Goal: Book appointment/travel/reservation

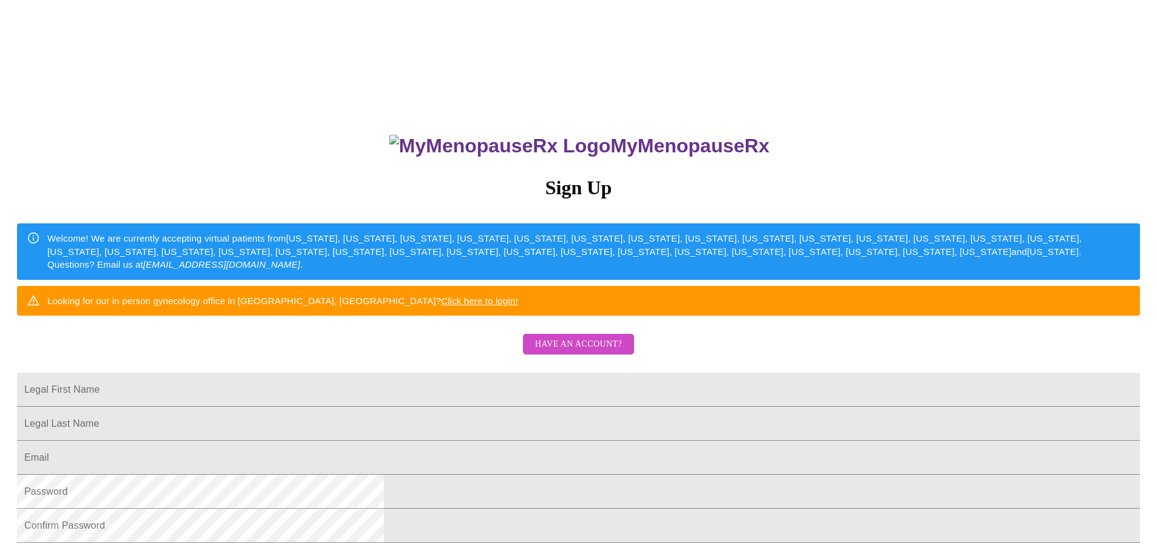
click at [972, 248] on div "MyMenopauseRx Sign Up Welcome! We are currently accepting virtual patients from…" at bounding box center [578, 337] width 1147 height 664
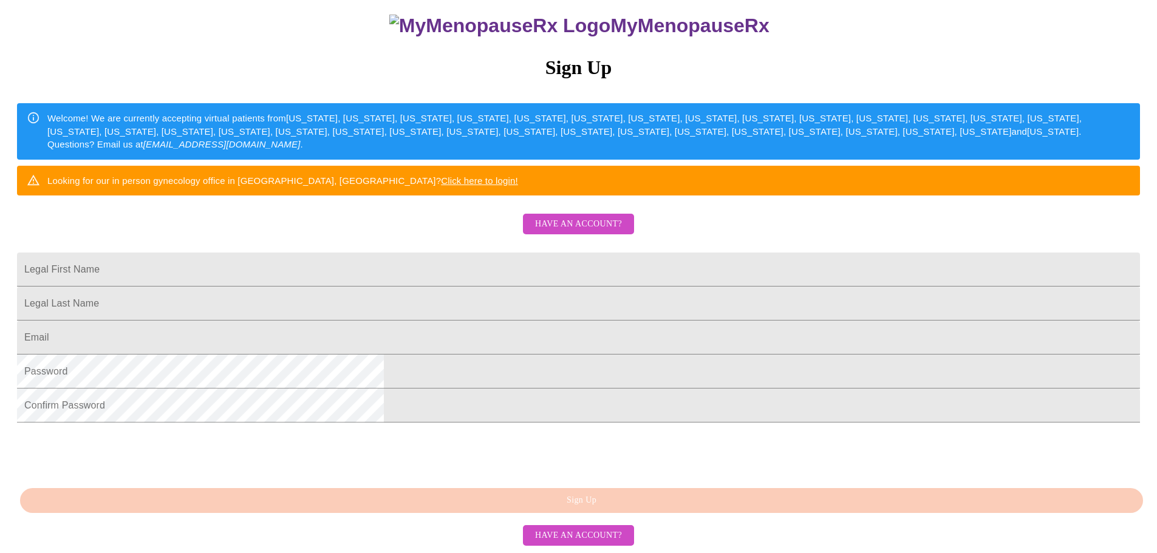
scroll to position [213, 0]
click at [511, 253] on input "Legal First Name" at bounding box center [578, 270] width 1123 height 34
type input "Dimple"
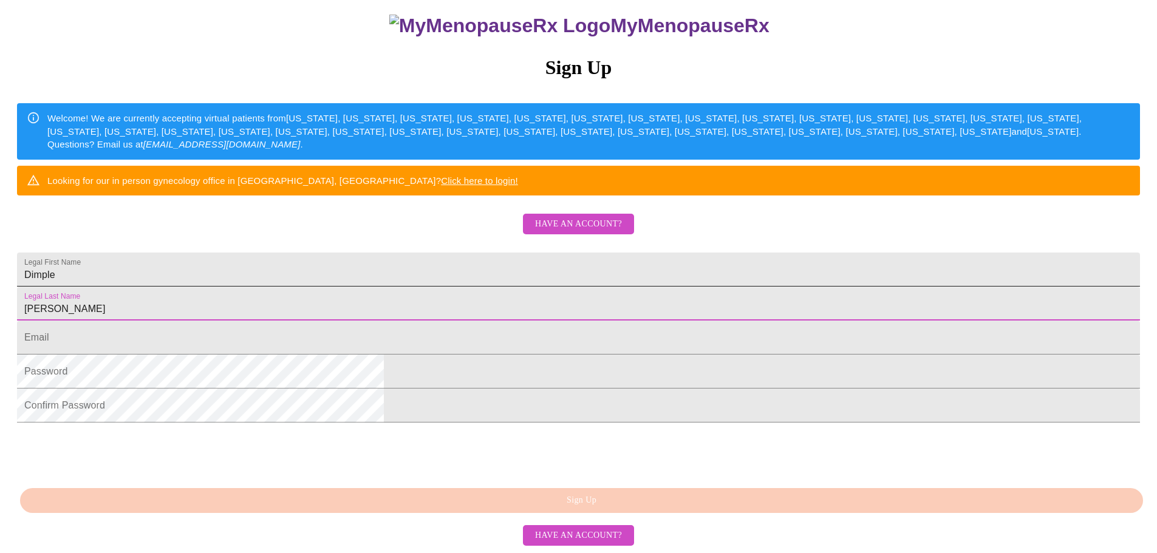
type input "[PERSON_NAME]"
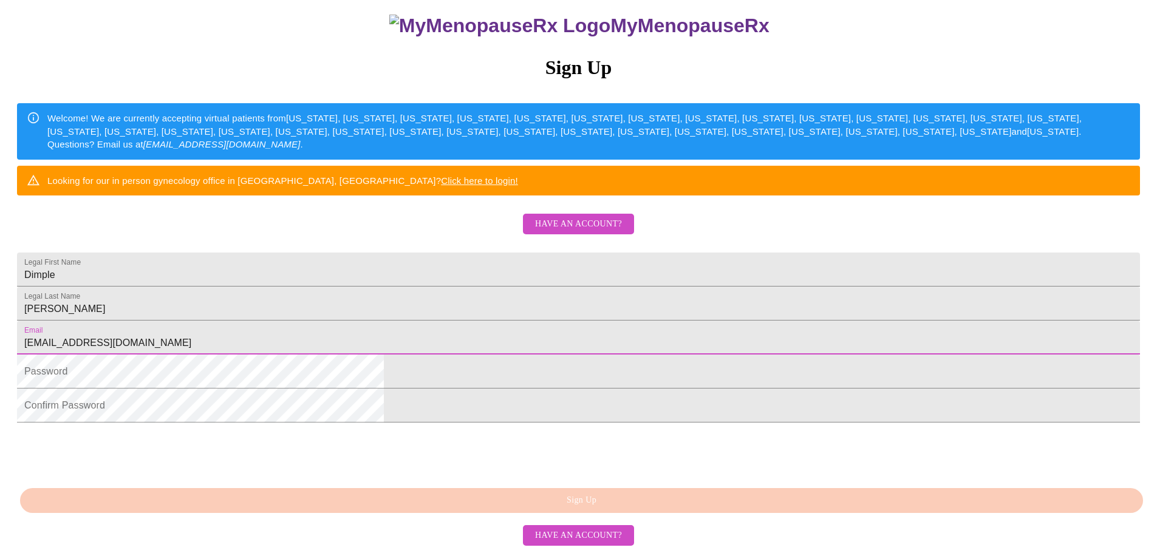
type input "[EMAIL_ADDRESS][DOMAIN_NAME]"
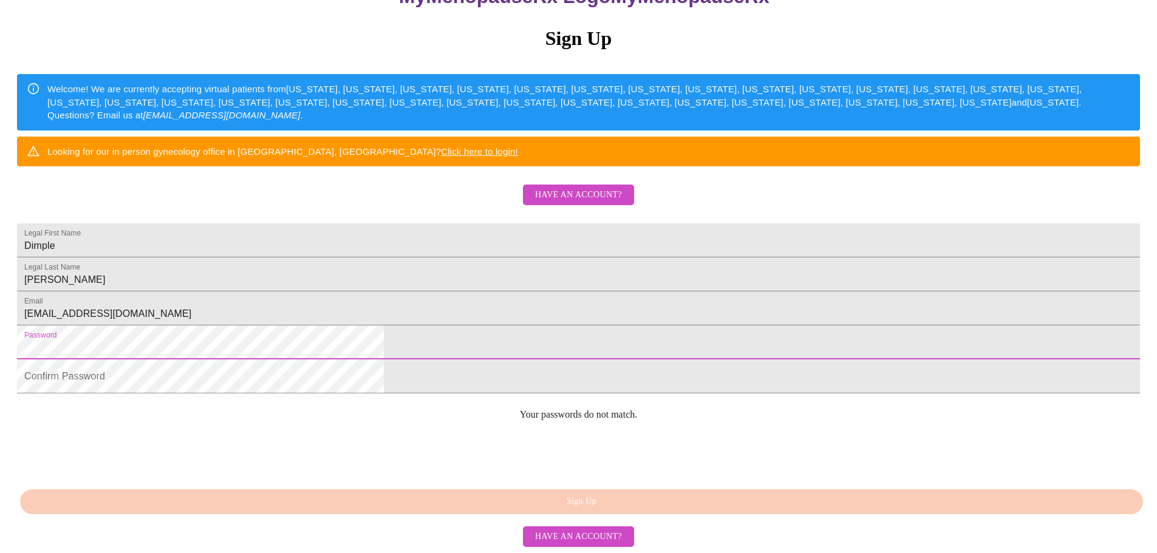
click at [344, 357] on html "MyMenopauseRx Sign Up Welcome! We are currently accepting virtual patients from…" at bounding box center [578, 188] width 1157 height 674
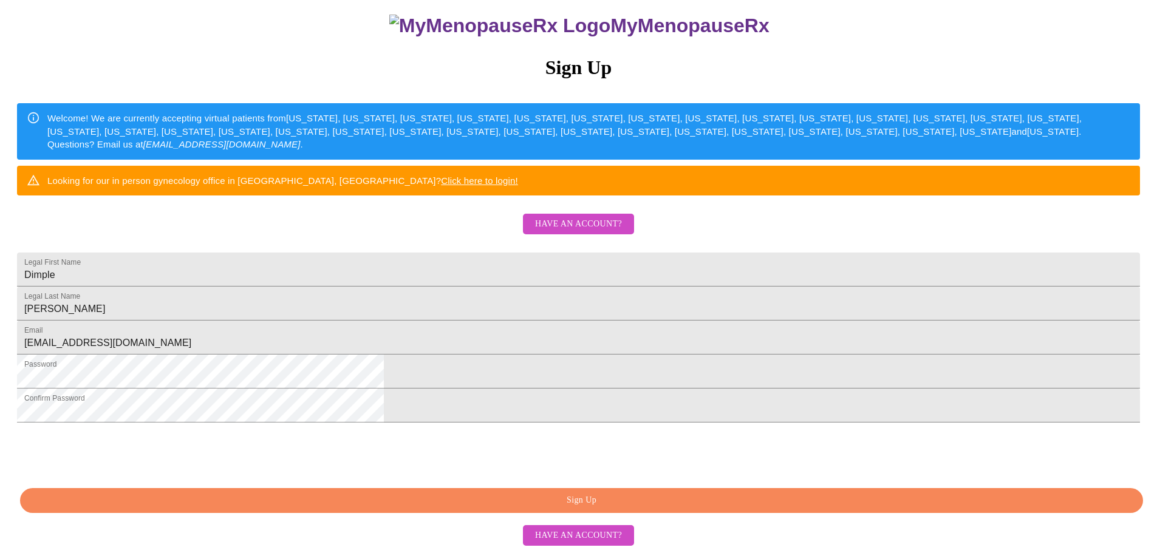
click at [673, 502] on span "Sign Up" at bounding box center [581, 500] width 1095 height 15
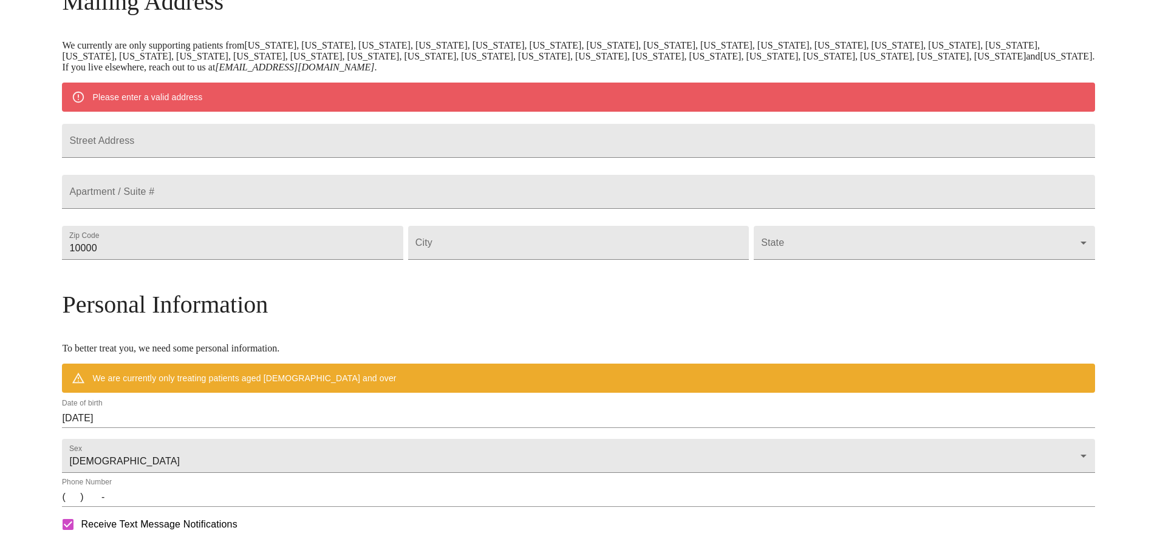
scroll to position [166, 0]
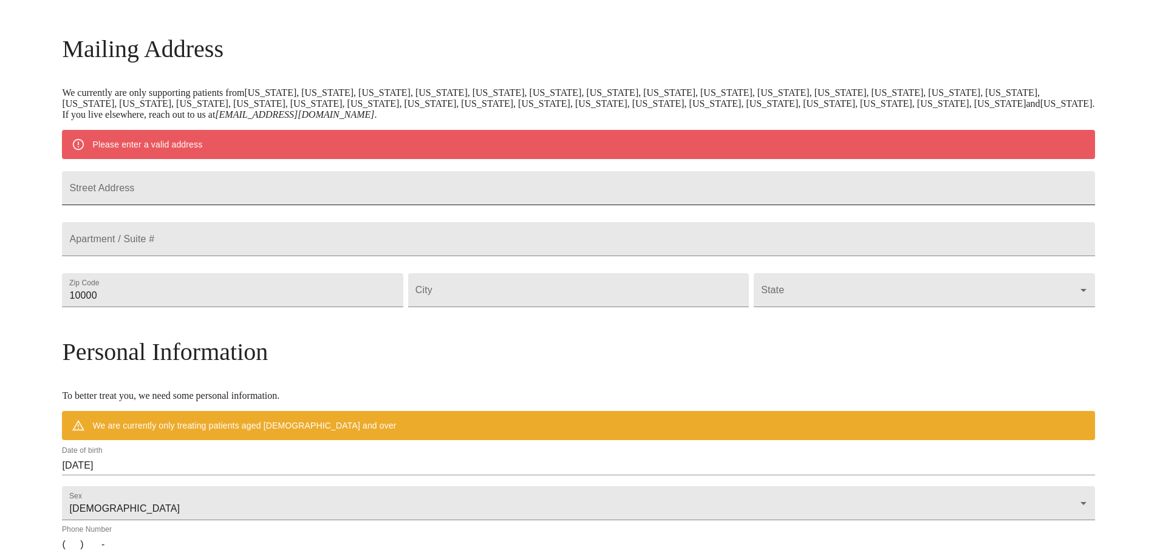
click at [313, 193] on input "Street Address" at bounding box center [578, 188] width 1033 height 34
type input "[STREET_ADDRESS]"
drag, startPoint x: 385, startPoint y: 333, endPoint x: 114, endPoint y: 331, distance: 270.9
click at [114, 331] on div "MyMenopauseRx Welcome to MyMenopauseRx Since it's your first time here, you'll …" at bounding box center [578, 312] width 1033 height 947
type input "60103"
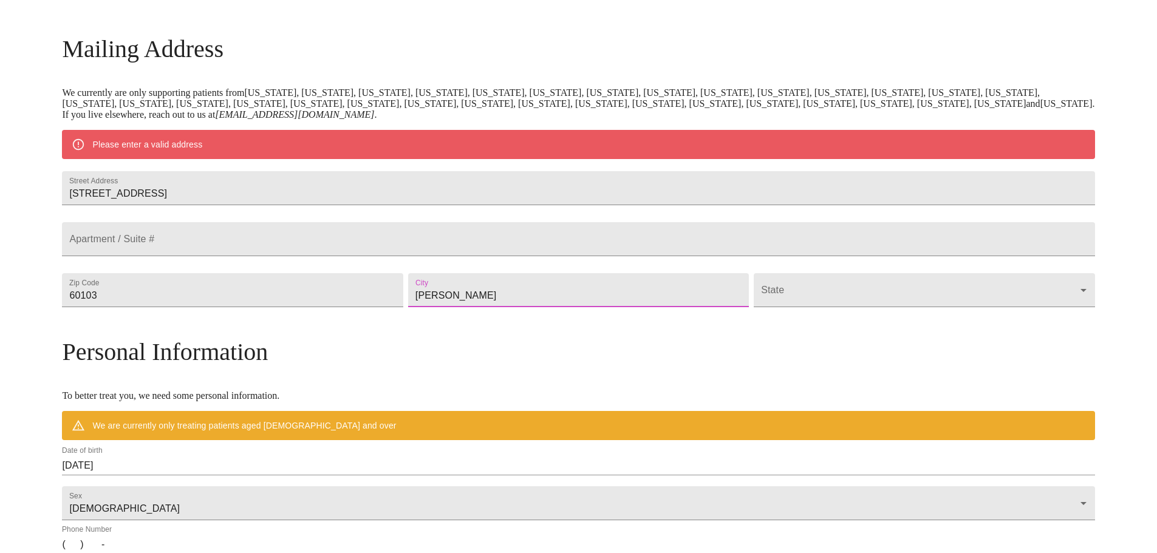
type input "[PERSON_NAME]"
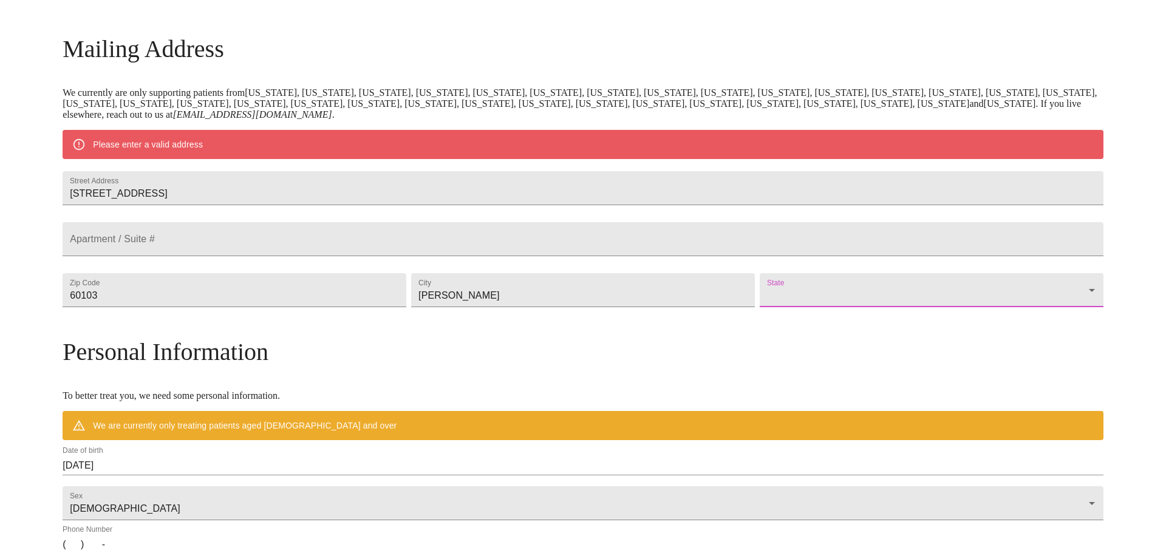
click at [779, 326] on body "MyMenopauseRx Welcome to MyMenopauseRx Since it's your first time here, you'll …" at bounding box center [583, 312] width 1157 height 947
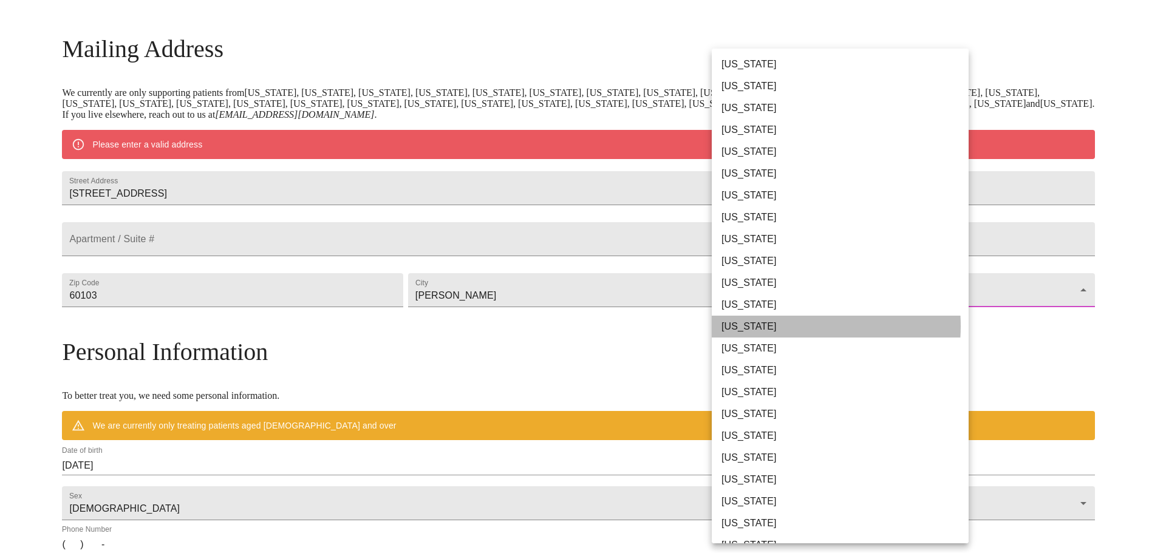
click at [779, 326] on li "[US_STATE]" at bounding box center [845, 327] width 266 height 22
type input "[US_STATE]"
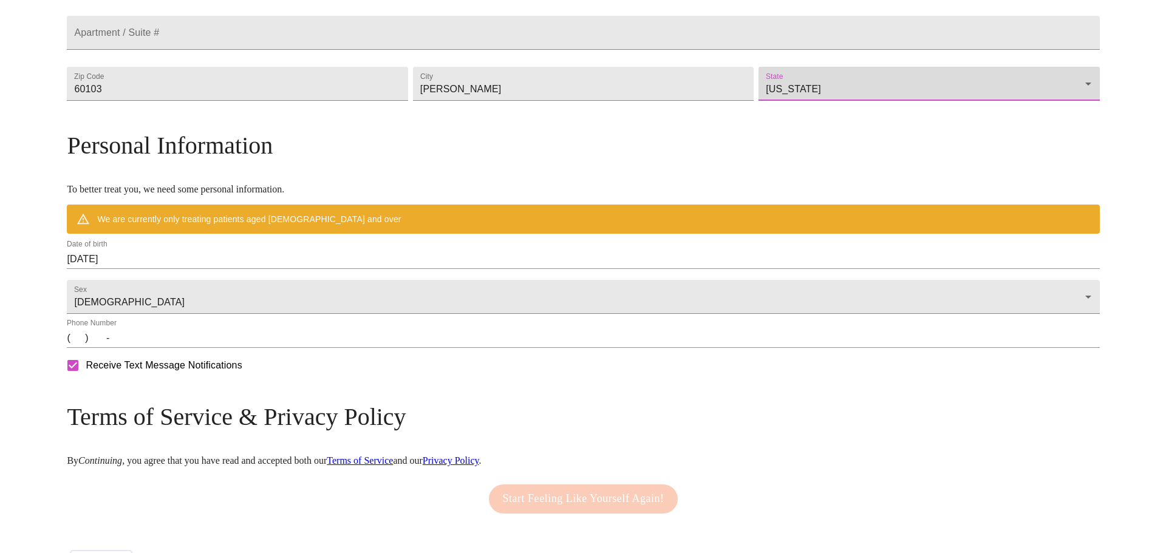
scroll to position [403, 0]
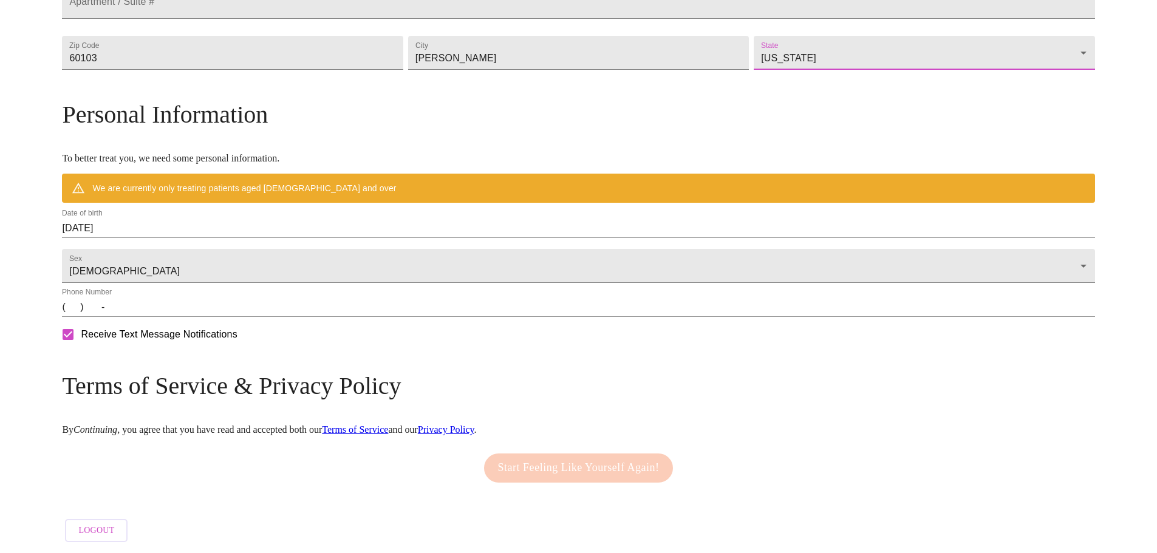
click at [197, 219] on input "[DATE]" at bounding box center [578, 228] width 1033 height 19
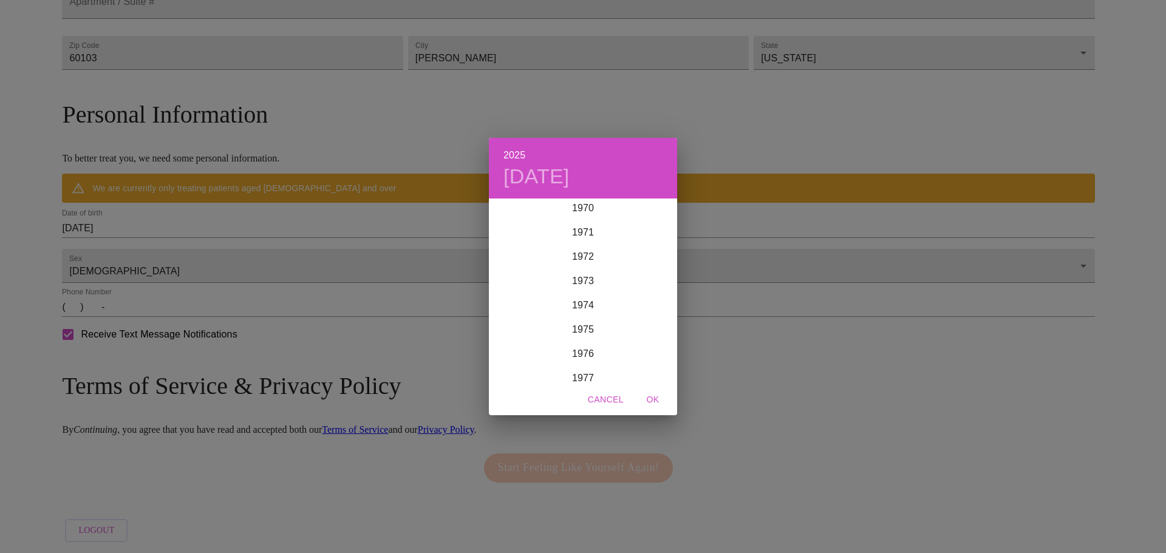
scroll to position [1767, 0]
click at [581, 364] on div "1978" at bounding box center [583, 364] width 188 height 24
click at [586, 268] on div "May" at bounding box center [583, 268] width 63 height 46
click at [507, 301] on p "14" at bounding box center [510, 307] width 10 height 12
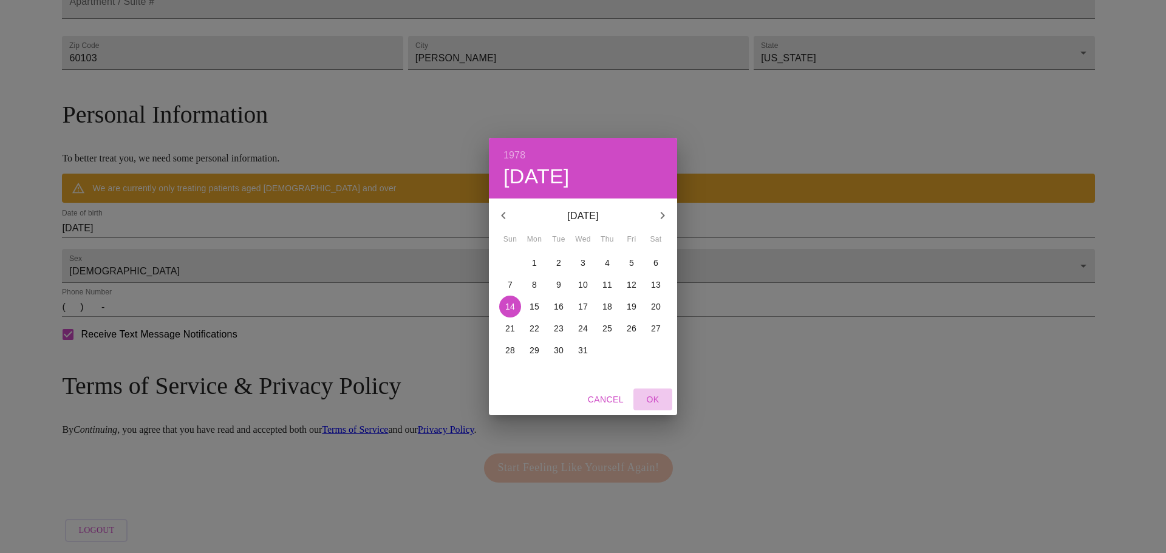
click at [657, 394] on span "OK" at bounding box center [652, 399] width 29 height 15
type input "[DATE]"
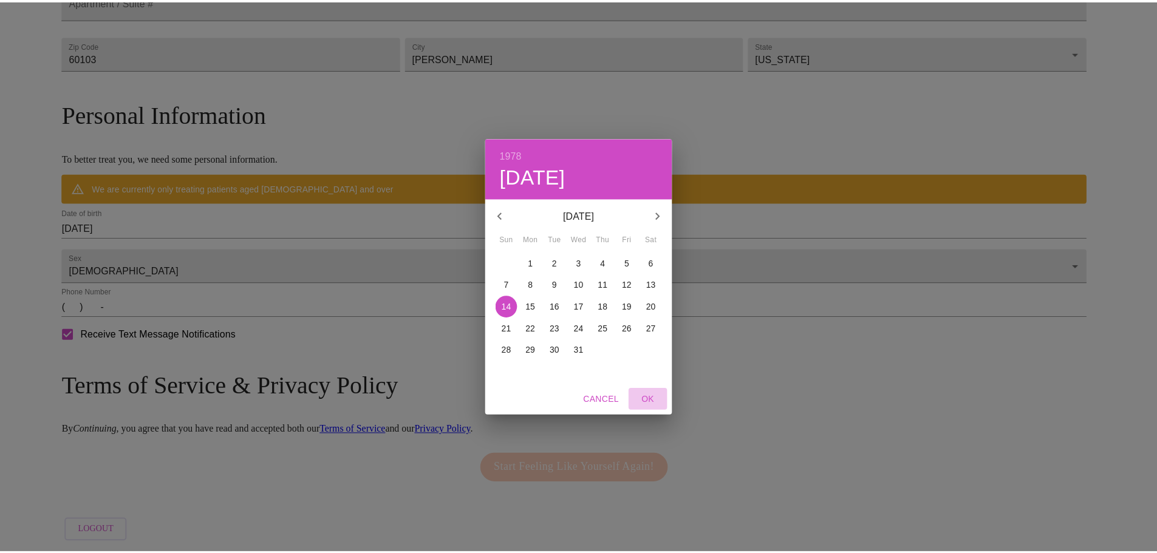
scroll to position [367, 0]
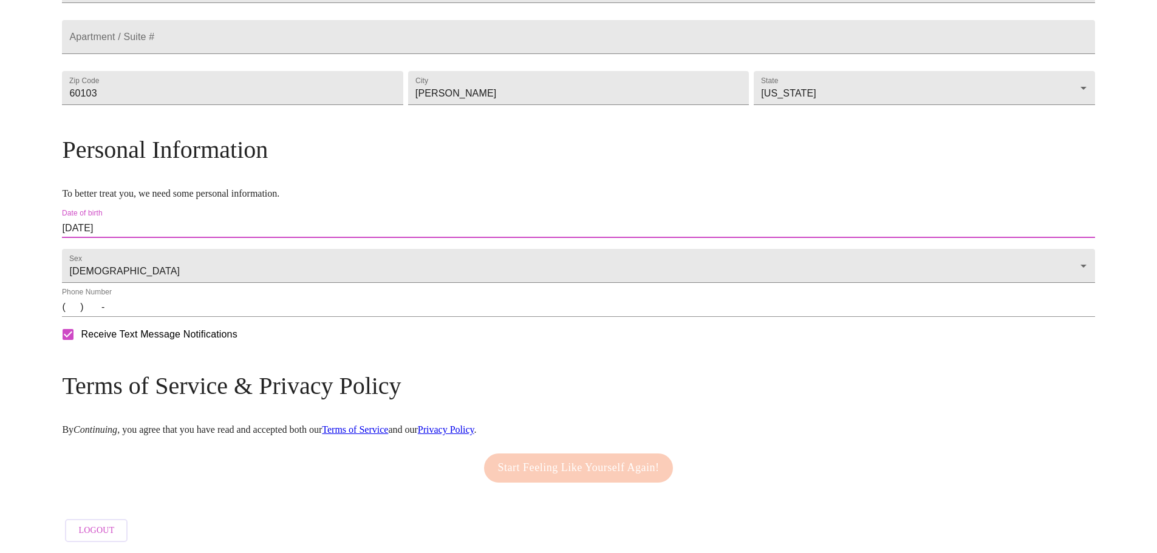
click at [196, 305] on input "(   )    -" at bounding box center [578, 307] width 1033 height 19
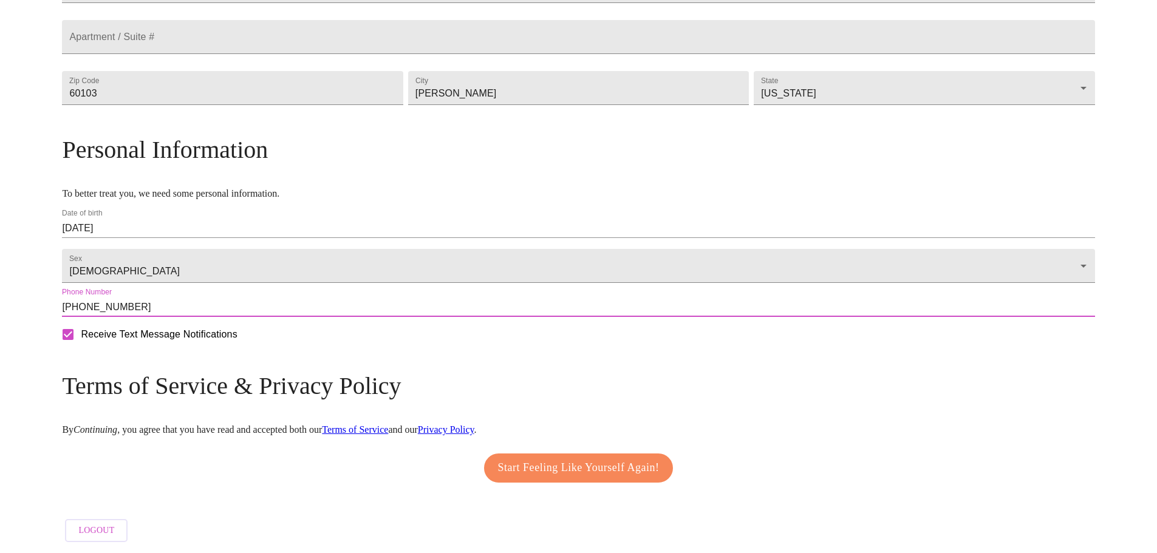
type input "[PHONE_NUMBER]"
click at [621, 461] on span "Start Feeling Like Yourself Again!" at bounding box center [579, 468] width 162 height 19
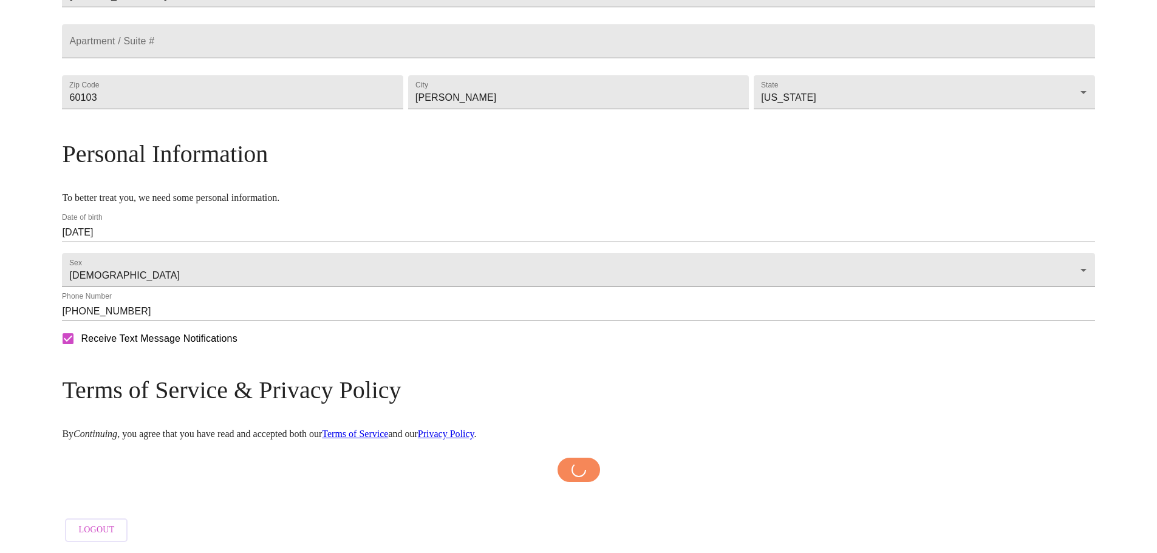
scroll to position [363, 0]
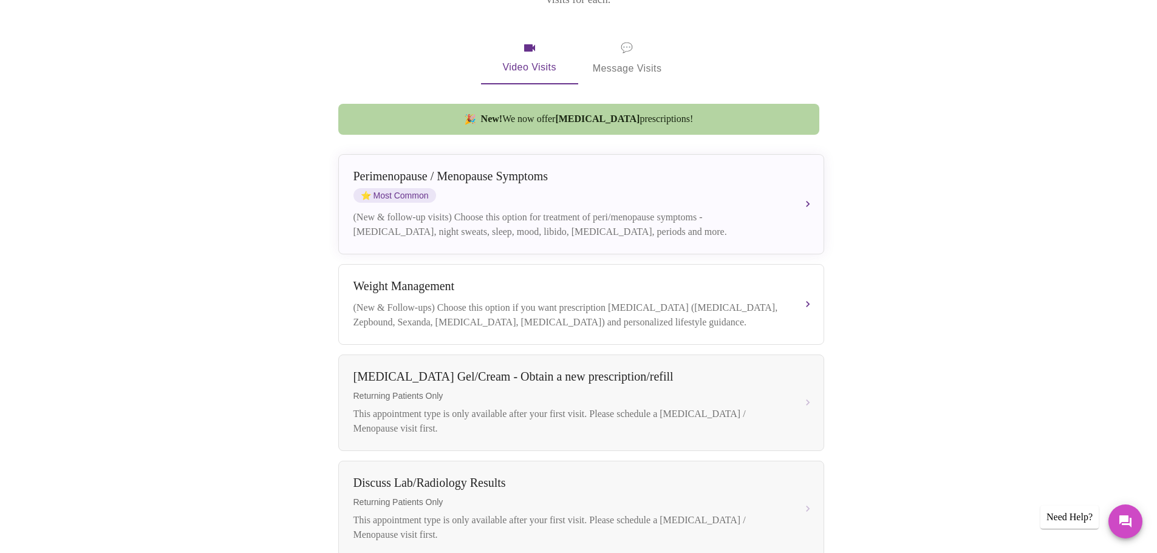
scroll to position [213, 0]
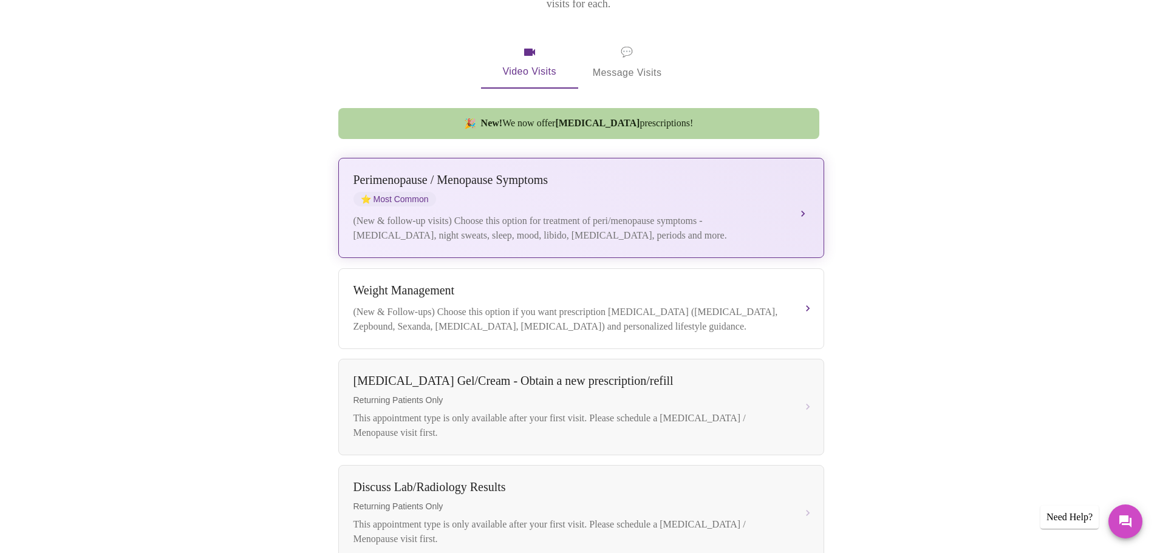
click at [809, 193] on button "[MEDICAL_DATA] / Menopause Symptoms ⭐ Most Common (New & follow-up visits) Choo…" at bounding box center [581, 208] width 486 height 100
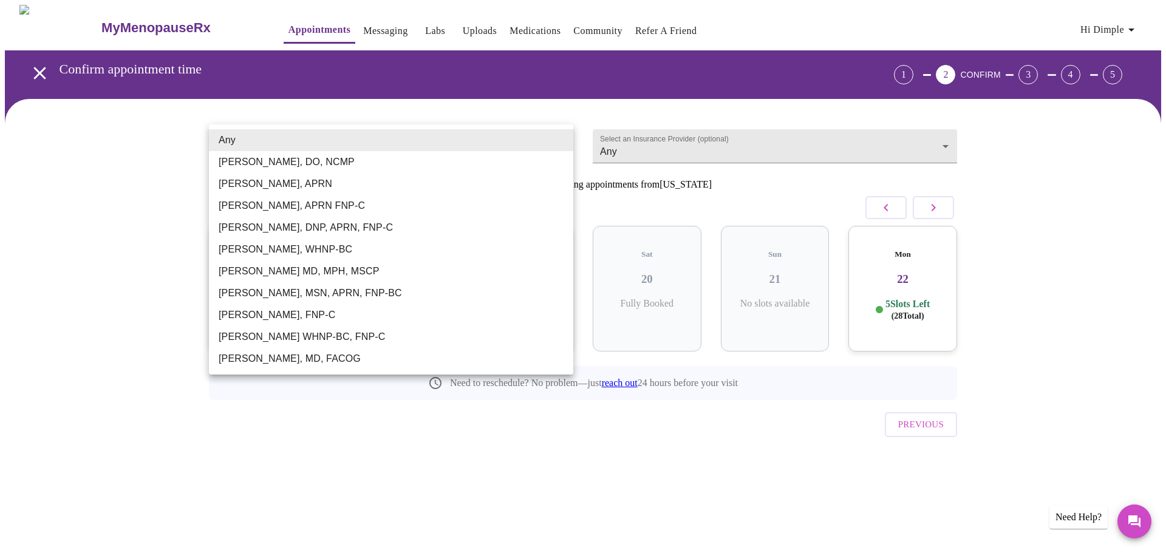
click at [556, 148] on body "MyMenopauseRx Appointments Messaging Labs Uploads Medications Community Refer a…" at bounding box center [583, 251] width 1157 height 493
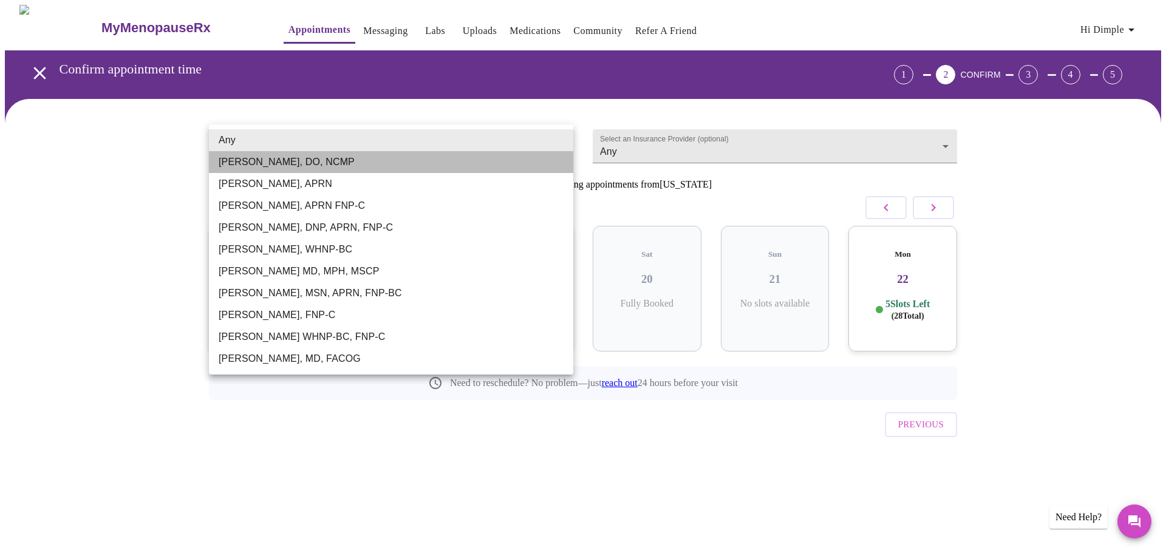
click at [254, 162] on li "[PERSON_NAME], DO, NCMP" at bounding box center [391, 162] width 364 height 22
type input "[PERSON_NAME], DO, NCMP"
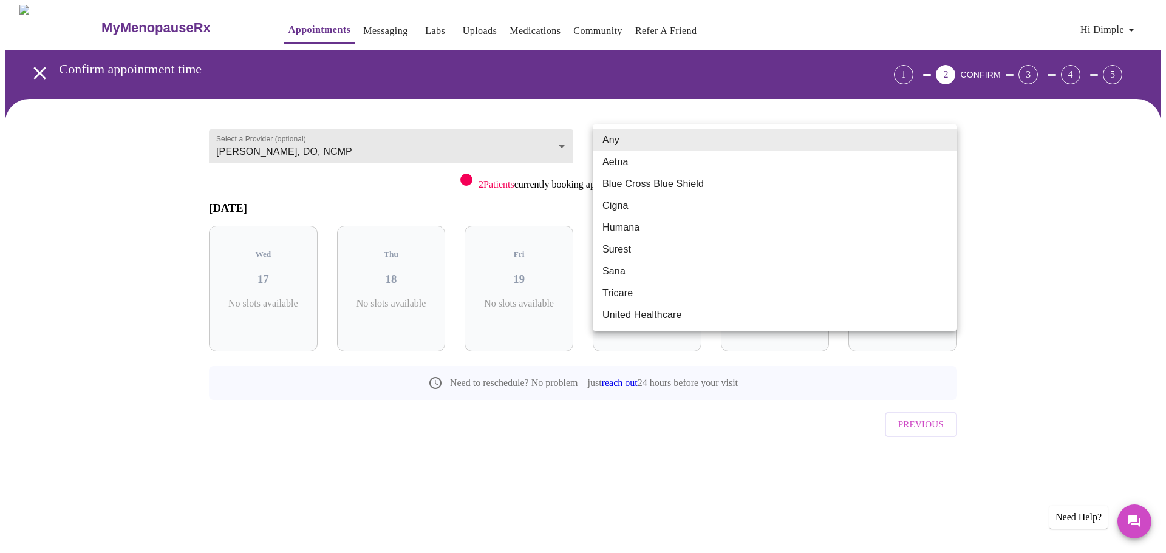
click at [764, 145] on body "MyMenopauseRx Appointments Messaging Labs Uploads Medications Community Refer a…" at bounding box center [583, 251] width 1157 height 493
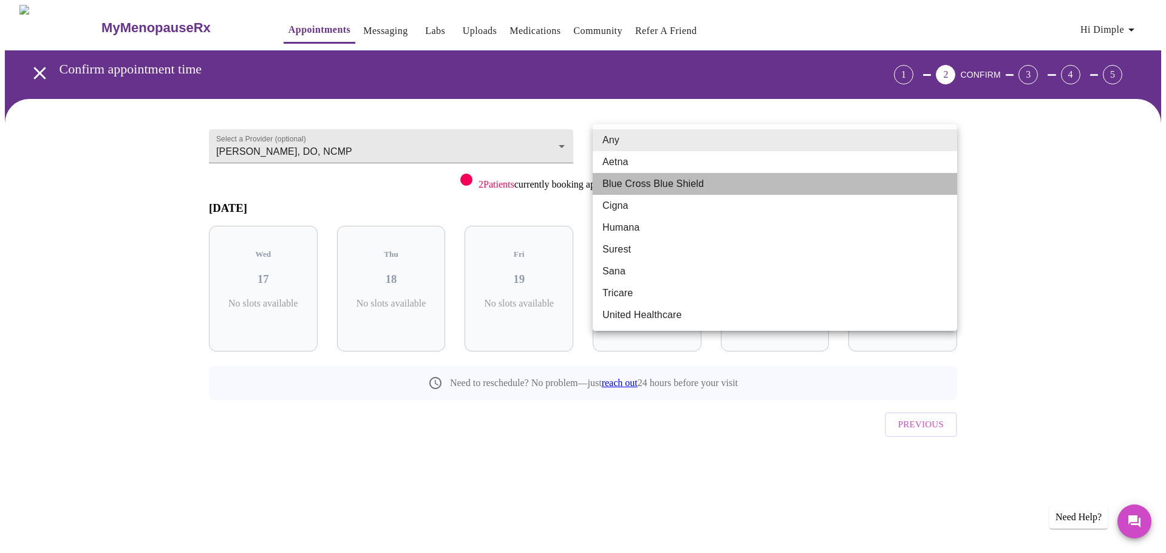
click at [687, 182] on li "Blue Cross Blue Shield" at bounding box center [775, 184] width 364 height 22
type input "Blue Cross Blue Shield"
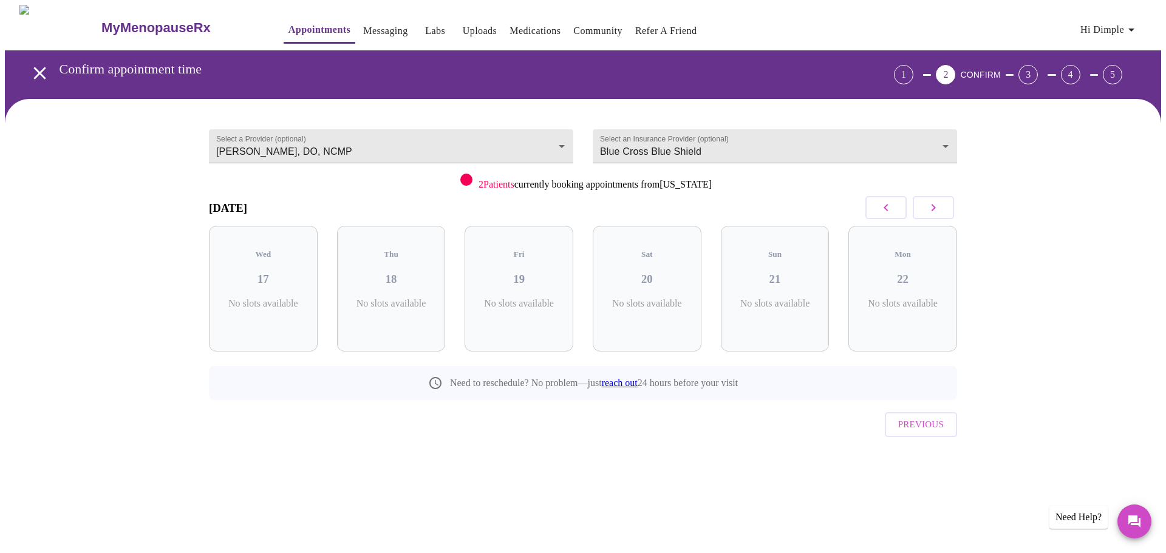
click at [1099, 203] on div "Select a Provider (optional) [PERSON_NAME], DO, NCMP [PERSON_NAME], DO, [GEOGRA…" at bounding box center [583, 298] width 1157 height 399
click at [939, 210] on icon "button" at bounding box center [933, 207] width 15 height 15
click at [940, 210] on icon "button" at bounding box center [933, 207] width 15 height 15
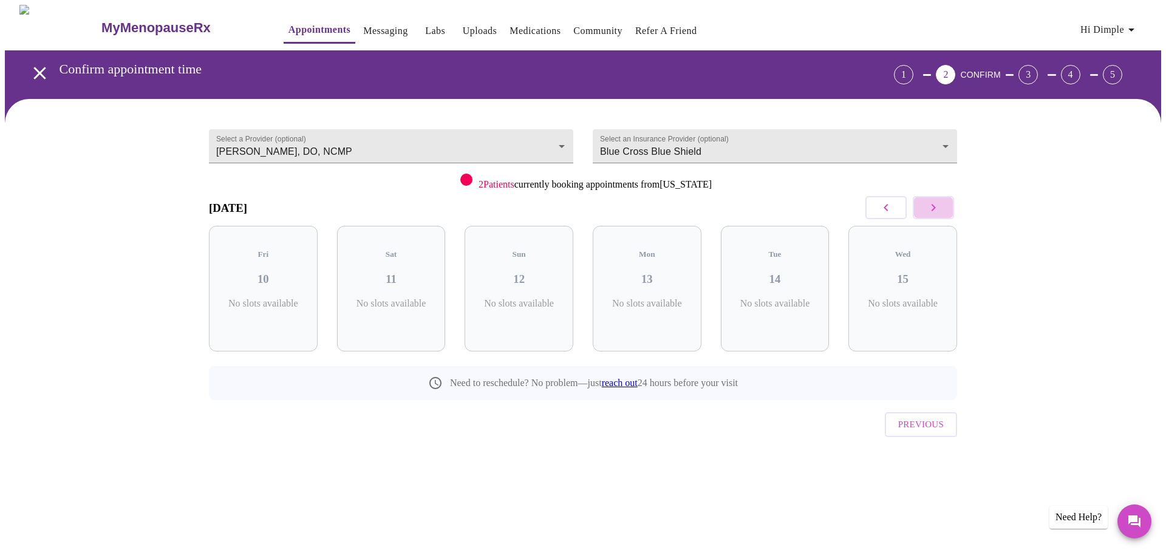
click at [940, 210] on icon "button" at bounding box center [933, 207] width 15 height 15
click at [939, 210] on icon "button" at bounding box center [933, 207] width 15 height 15
click at [940, 210] on icon "button" at bounding box center [933, 207] width 15 height 15
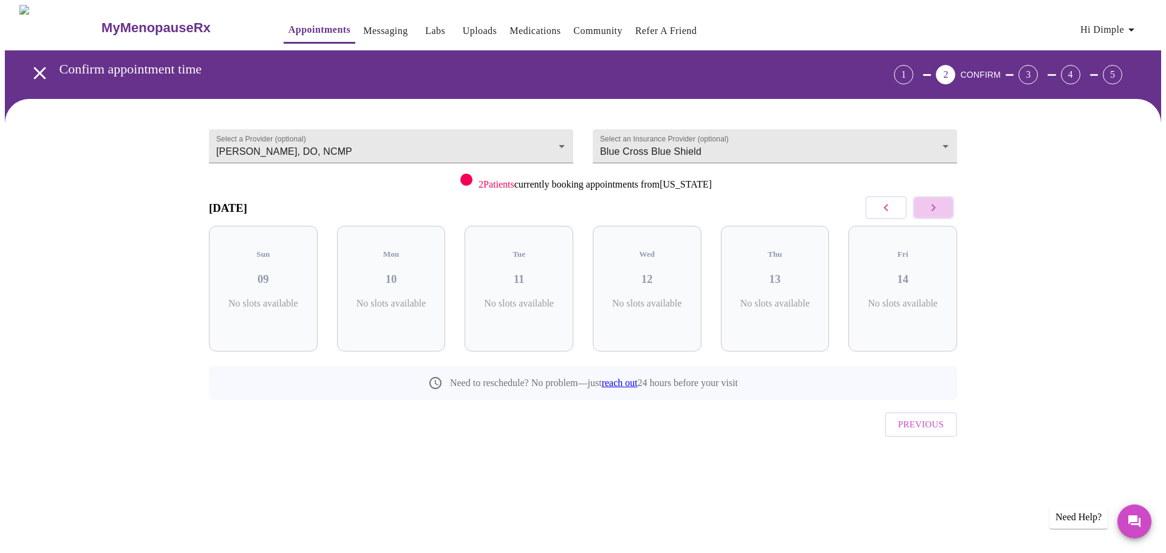
click at [939, 210] on icon "button" at bounding box center [933, 207] width 15 height 15
click at [940, 210] on icon "button" at bounding box center [933, 207] width 15 height 15
click at [939, 210] on icon "button" at bounding box center [933, 207] width 15 height 15
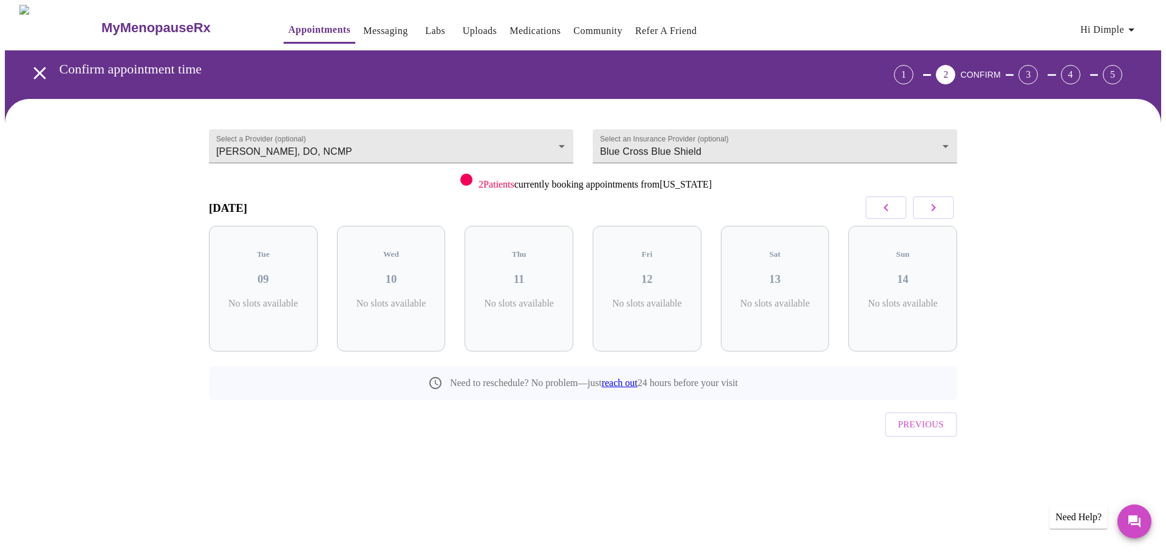
click at [940, 210] on icon "button" at bounding box center [933, 207] width 15 height 15
click at [939, 210] on icon "button" at bounding box center [933, 207] width 15 height 15
click at [940, 210] on icon "button" at bounding box center [933, 207] width 15 height 15
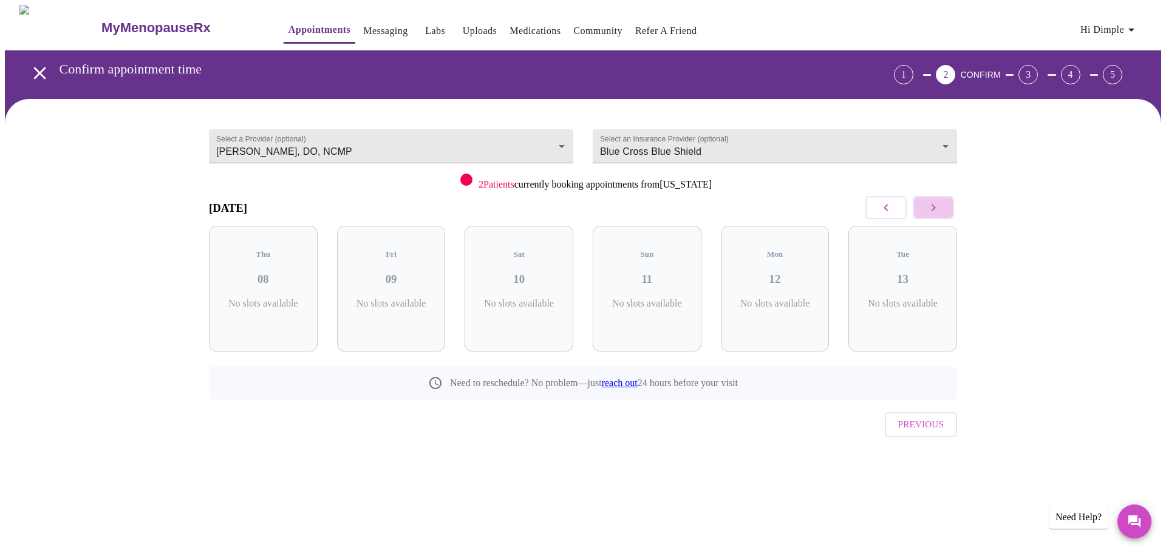
click at [940, 210] on icon "button" at bounding box center [933, 207] width 15 height 15
click at [939, 210] on icon "button" at bounding box center [933, 207] width 15 height 15
click at [940, 210] on icon "button" at bounding box center [933, 207] width 15 height 15
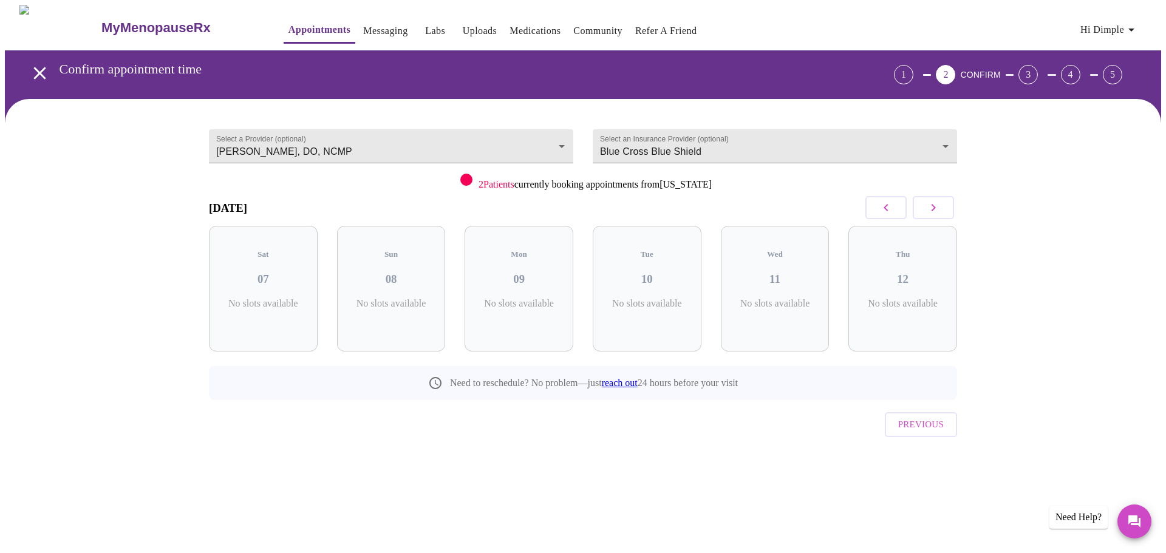
click at [940, 210] on icon "button" at bounding box center [933, 207] width 15 height 15
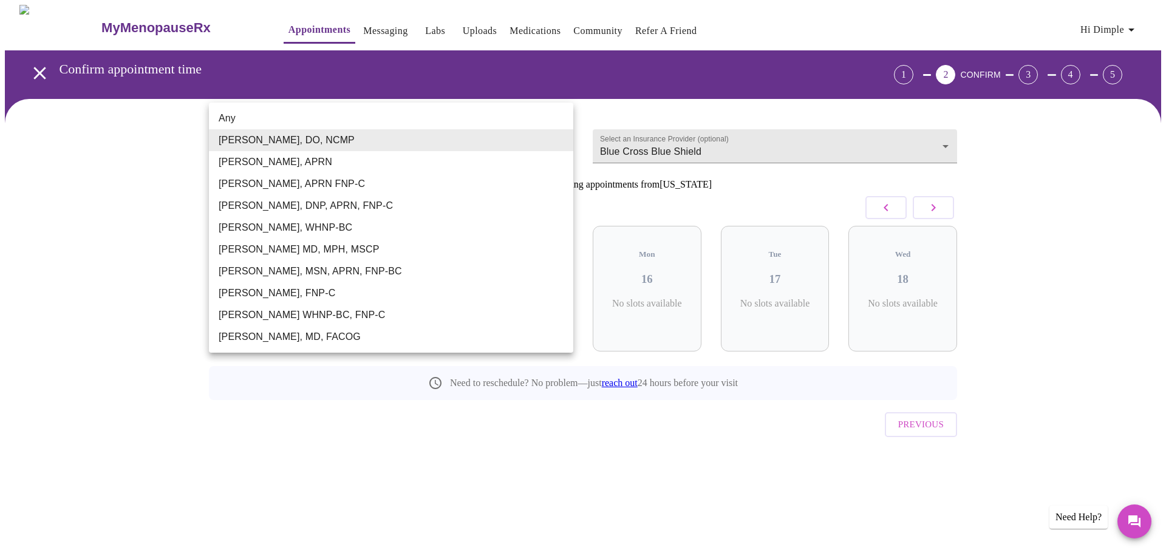
click at [552, 152] on body "MyMenopauseRx Appointments Messaging Labs Uploads Medications Community Refer a…" at bounding box center [583, 251] width 1157 height 493
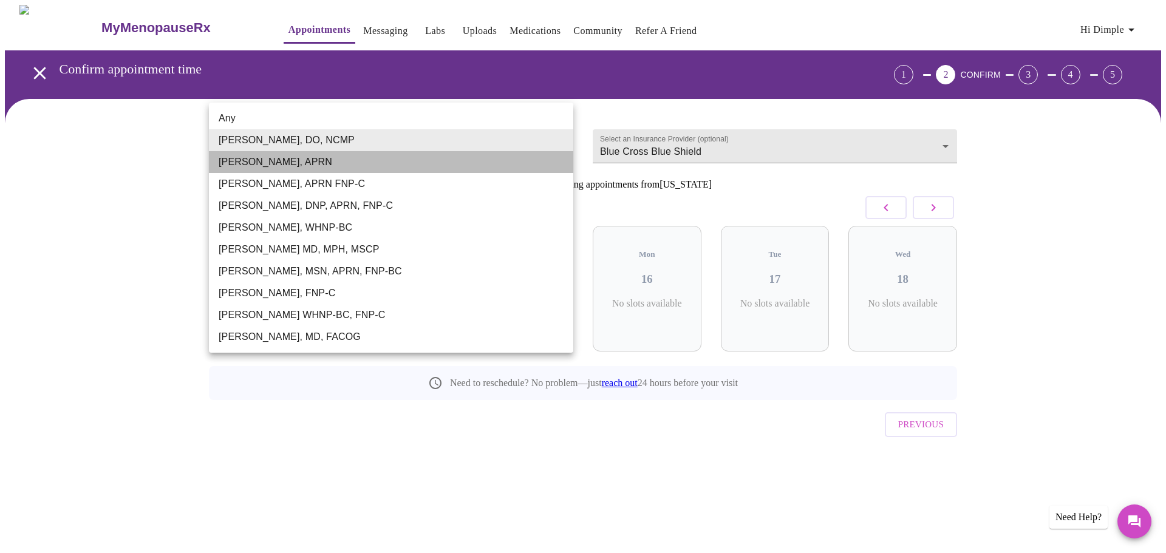
click at [276, 162] on li "[PERSON_NAME], APRN" at bounding box center [391, 162] width 364 height 22
type input "[PERSON_NAME], APRN"
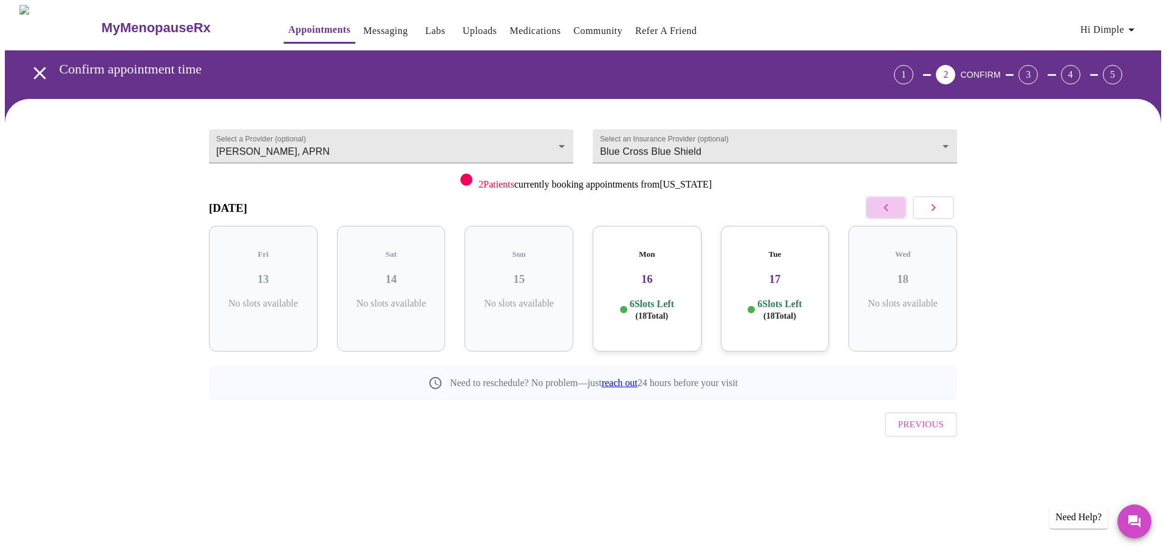
click at [892, 207] on icon "button" at bounding box center [886, 207] width 15 height 15
click at [891, 207] on icon "button" at bounding box center [886, 207] width 15 height 15
click at [892, 207] on icon "button" at bounding box center [886, 207] width 15 height 15
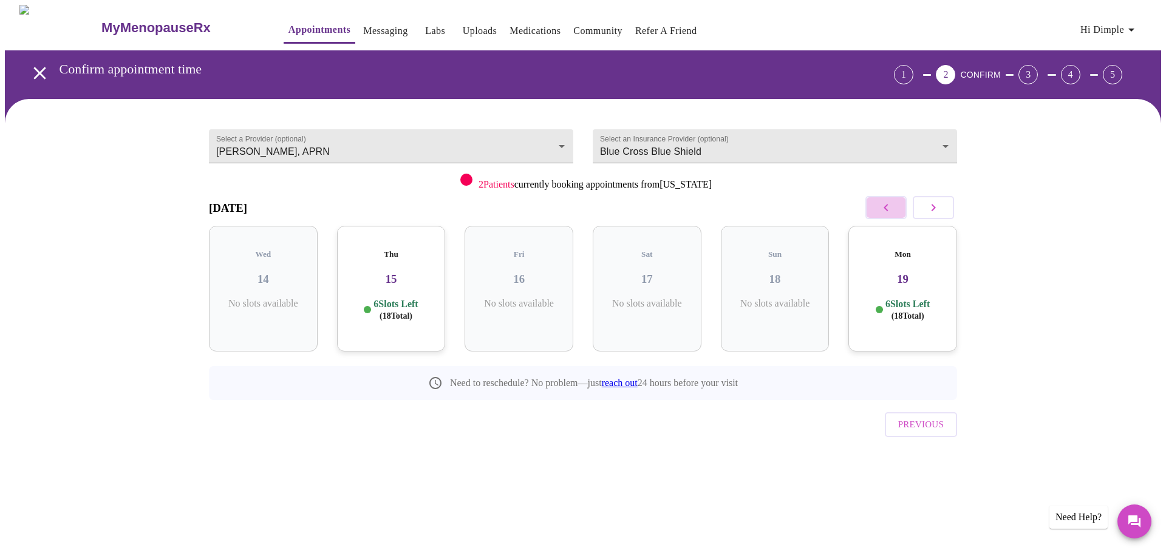
click at [892, 207] on icon "button" at bounding box center [886, 207] width 15 height 15
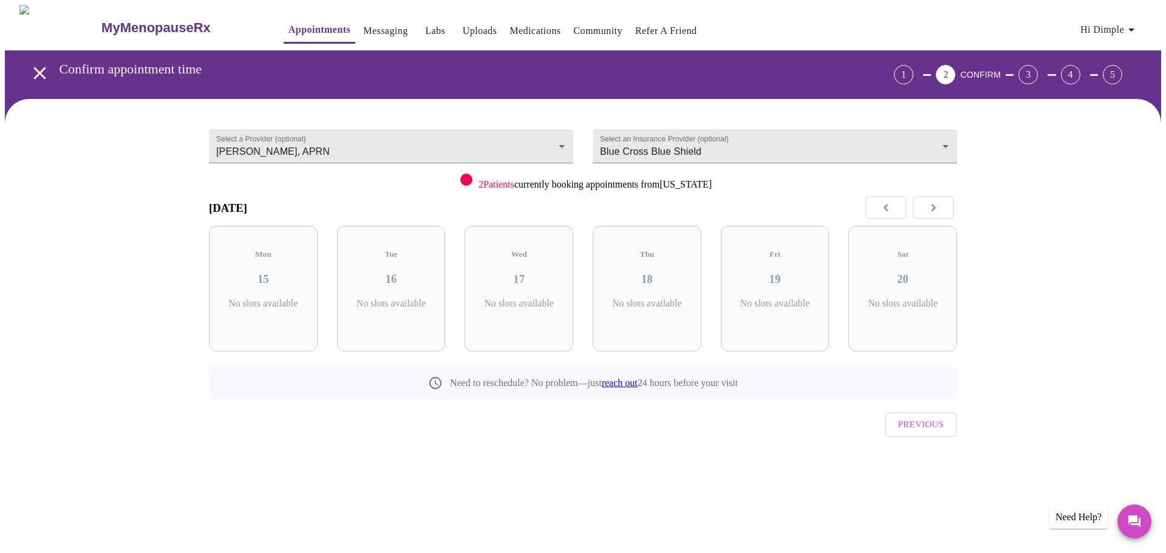
click at [891, 207] on icon "button" at bounding box center [886, 207] width 15 height 15
click at [892, 207] on icon "button" at bounding box center [886, 207] width 15 height 15
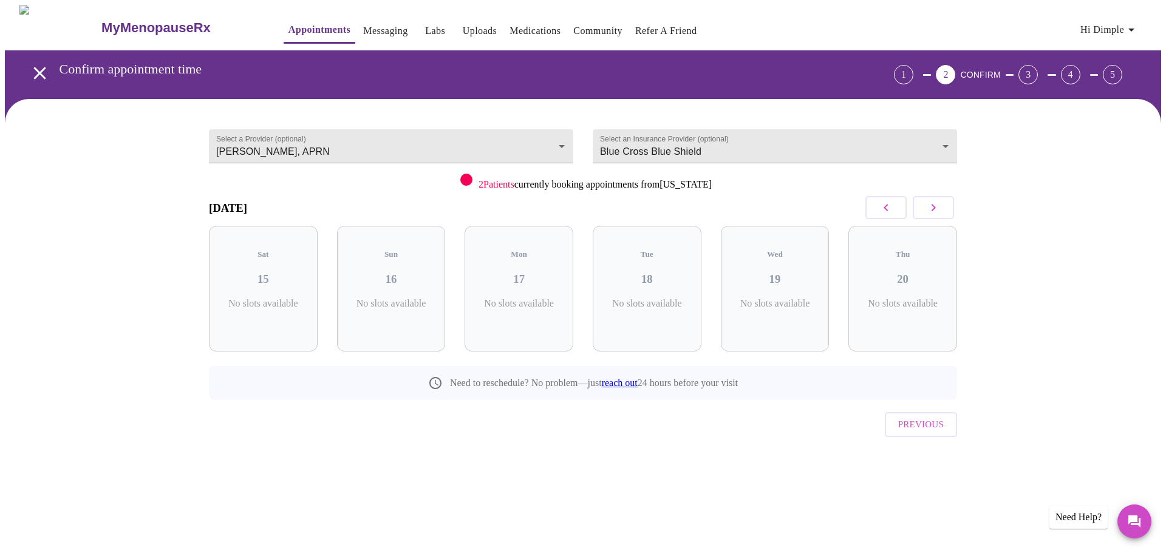
click at [891, 207] on icon "button" at bounding box center [886, 207] width 15 height 15
click at [892, 207] on icon "button" at bounding box center [886, 207] width 15 height 15
click at [891, 207] on icon "button" at bounding box center [886, 207] width 15 height 15
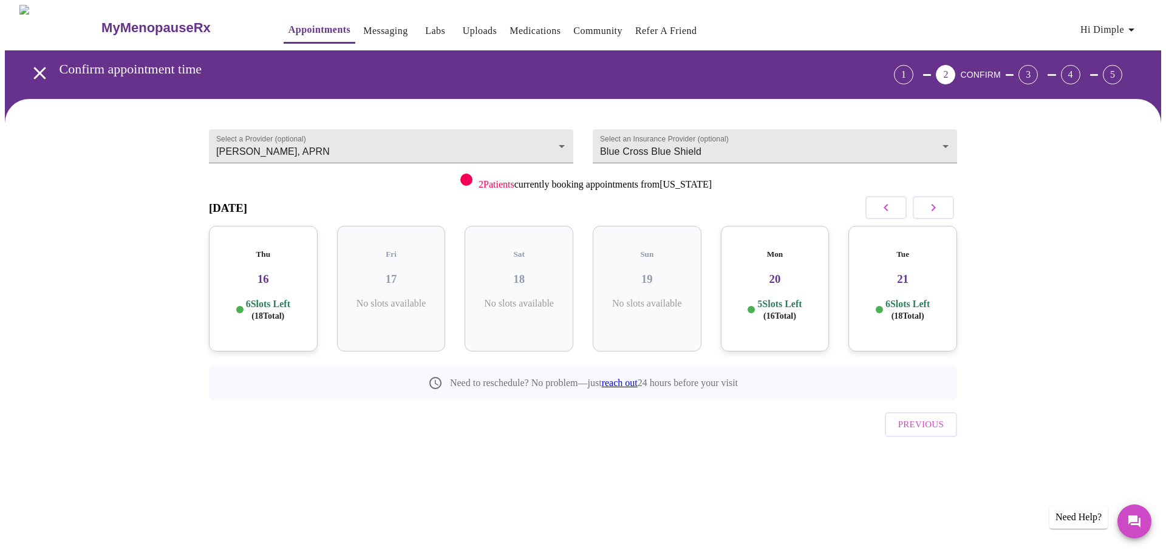
click at [892, 207] on icon "button" at bounding box center [886, 207] width 15 height 15
click at [891, 207] on icon "button" at bounding box center [886, 207] width 15 height 15
click at [892, 207] on icon "button" at bounding box center [886, 207] width 15 height 15
click at [891, 207] on icon "button" at bounding box center [886, 207] width 15 height 15
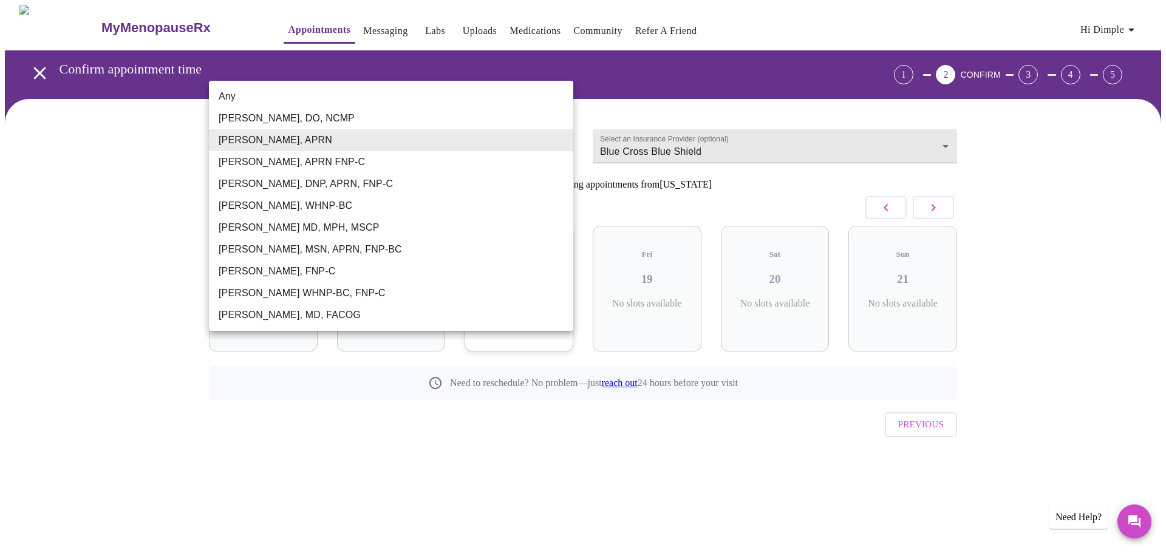
click at [551, 145] on body "MyMenopauseRx Appointments Messaging Labs Uploads Medications Community Refer a…" at bounding box center [583, 251] width 1157 height 493
click at [333, 456] on div at bounding box center [583, 276] width 1166 height 553
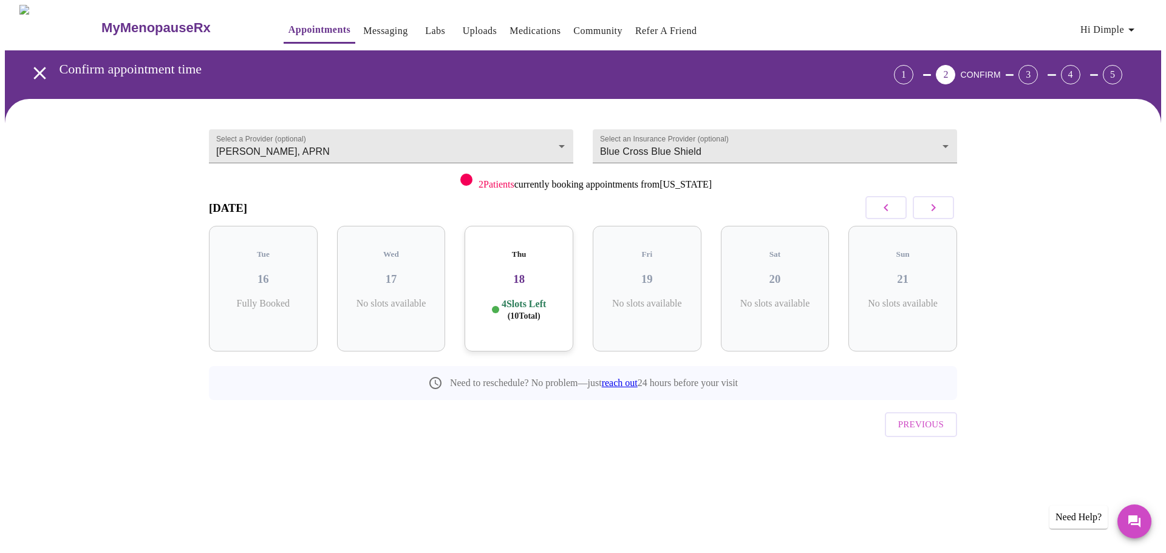
click at [521, 273] on h3 "18" at bounding box center [518, 279] width 89 height 13
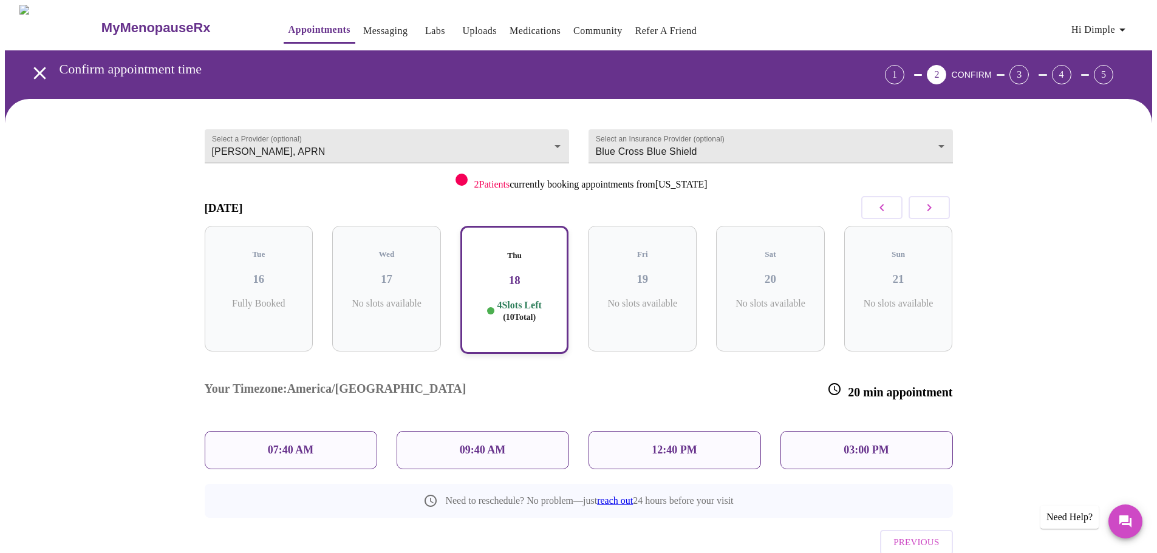
click at [678, 444] on p "12:40 PM" at bounding box center [674, 450] width 45 height 13
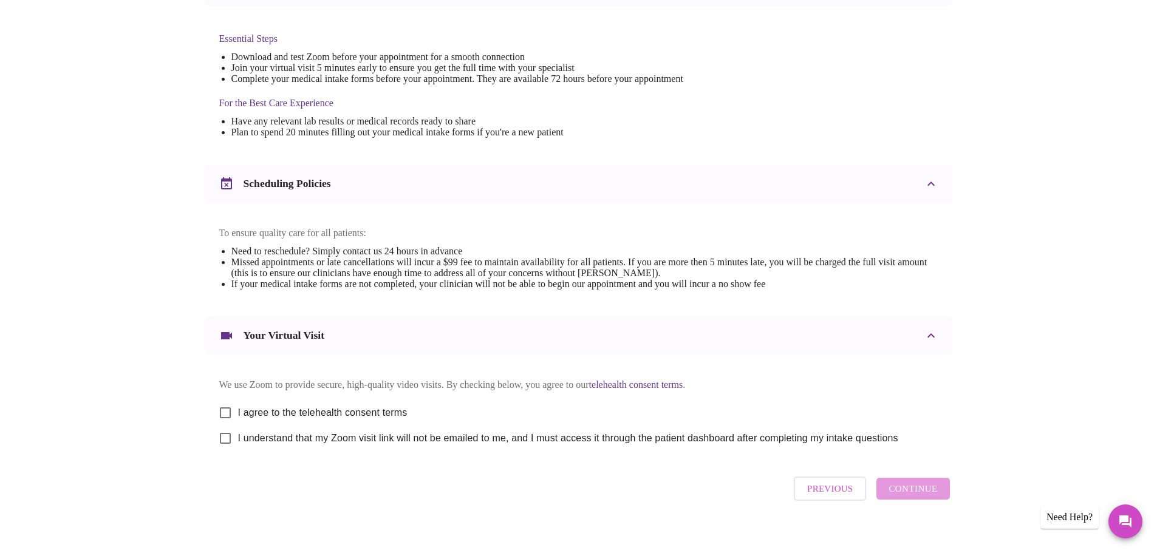
scroll to position [306, 0]
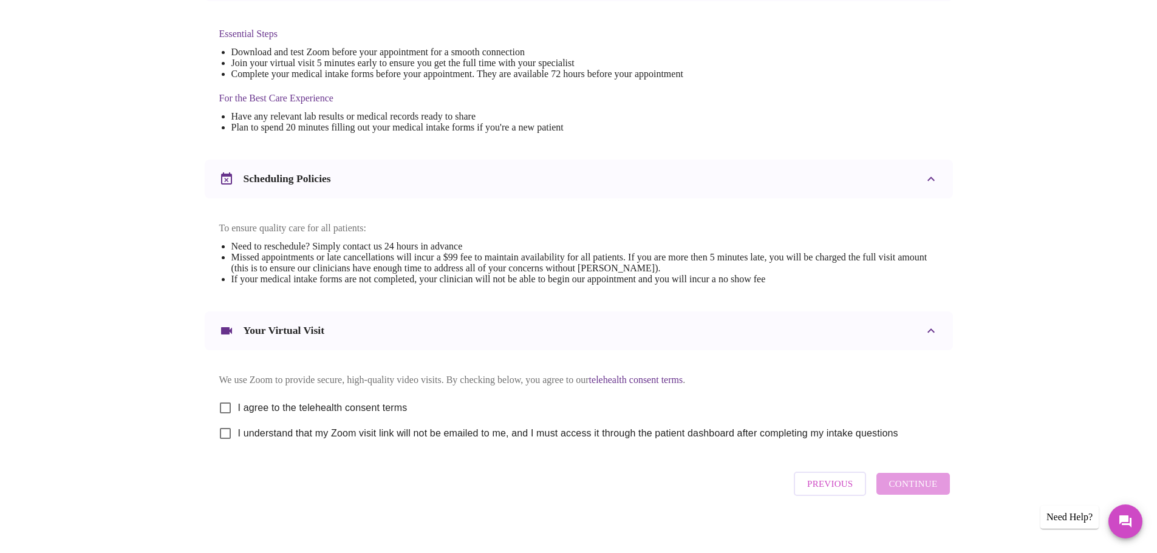
click at [230, 417] on input "I agree to the telehealth consent terms" at bounding box center [226, 408] width 26 height 26
checkbox input "true"
click at [230, 446] on input "I understand that my Zoom visit link will not be emailed to me, and I must acce…" at bounding box center [226, 434] width 26 height 26
checkbox input "true"
click at [923, 492] on span "Continue" at bounding box center [913, 484] width 49 height 16
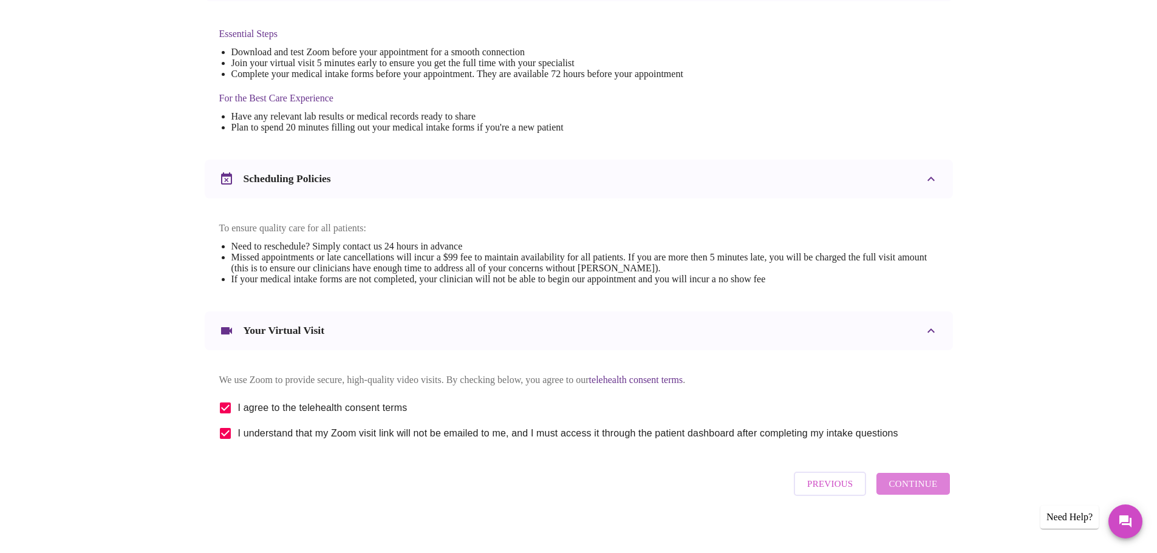
scroll to position [0, 0]
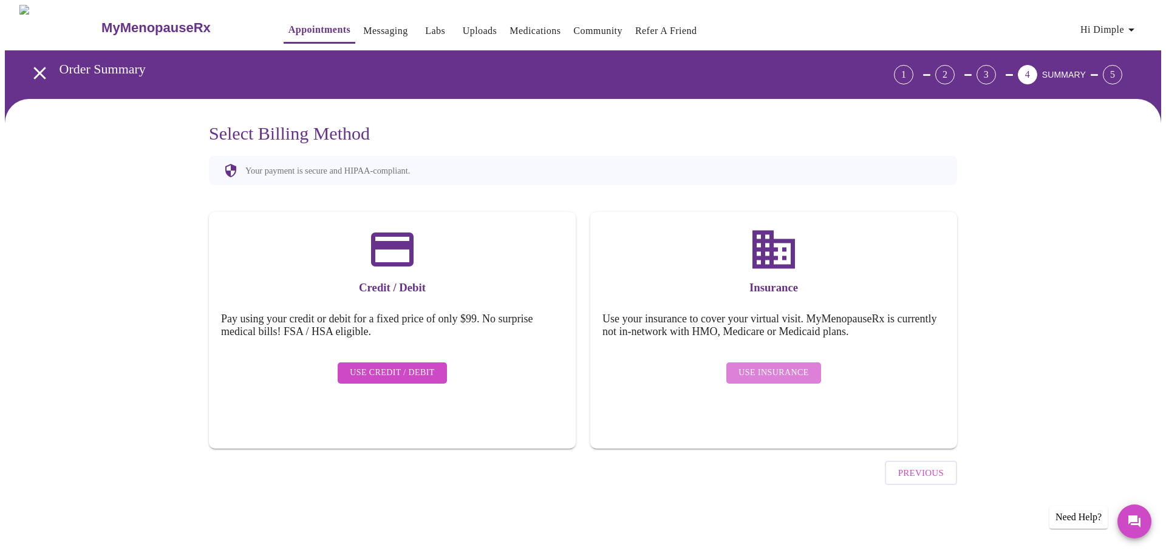
click at [792, 366] on span "Use Insurance" at bounding box center [774, 373] width 70 height 15
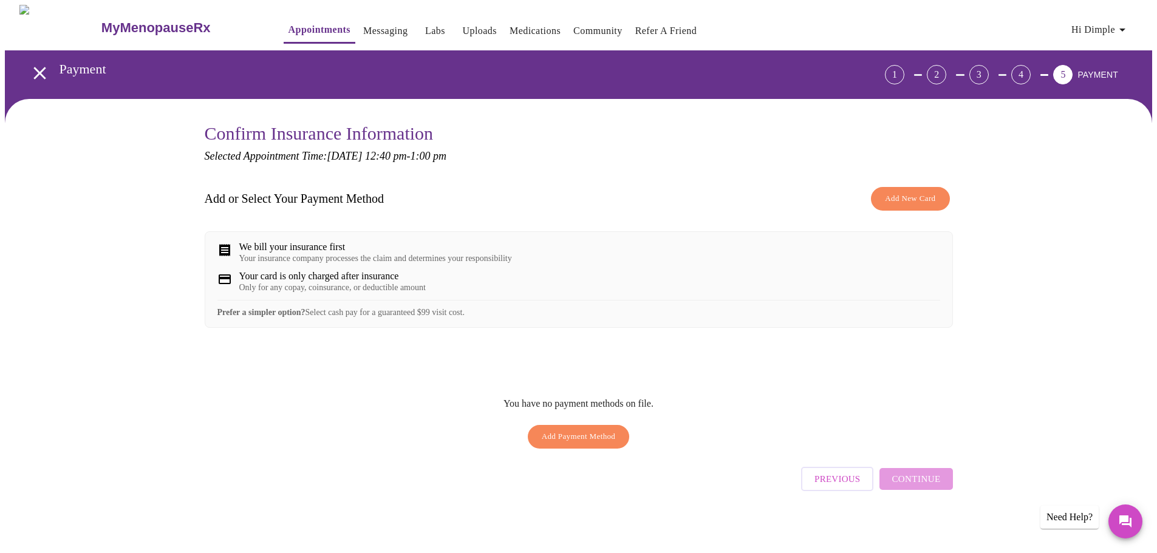
click at [917, 202] on span "Add New Card" at bounding box center [910, 199] width 50 height 14
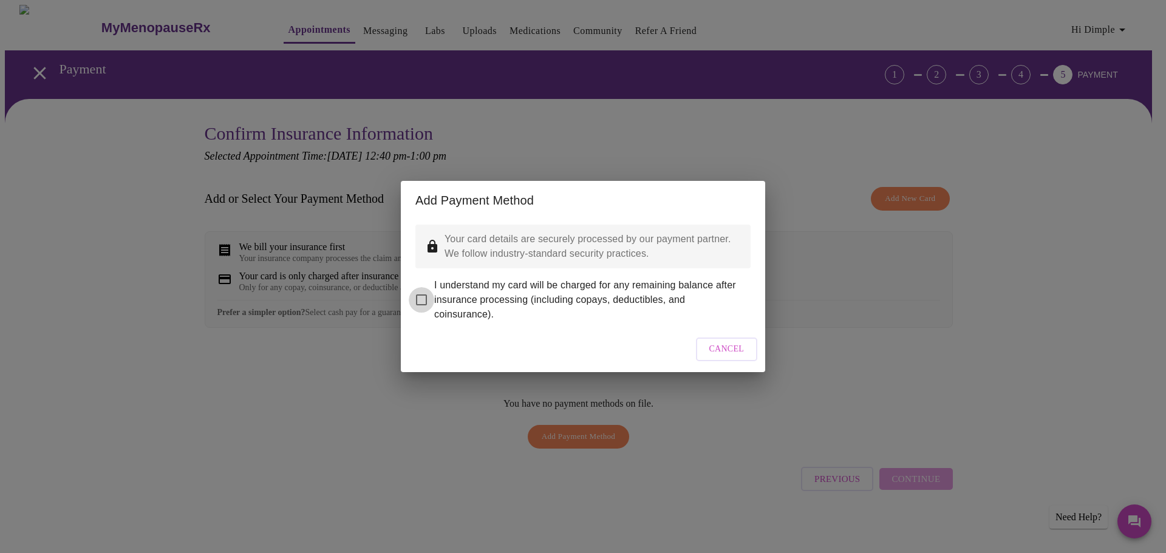
click at [418, 289] on input "I understand my card will be charged for any remaining balance after insurance …" at bounding box center [422, 300] width 26 height 26
checkbox input "true"
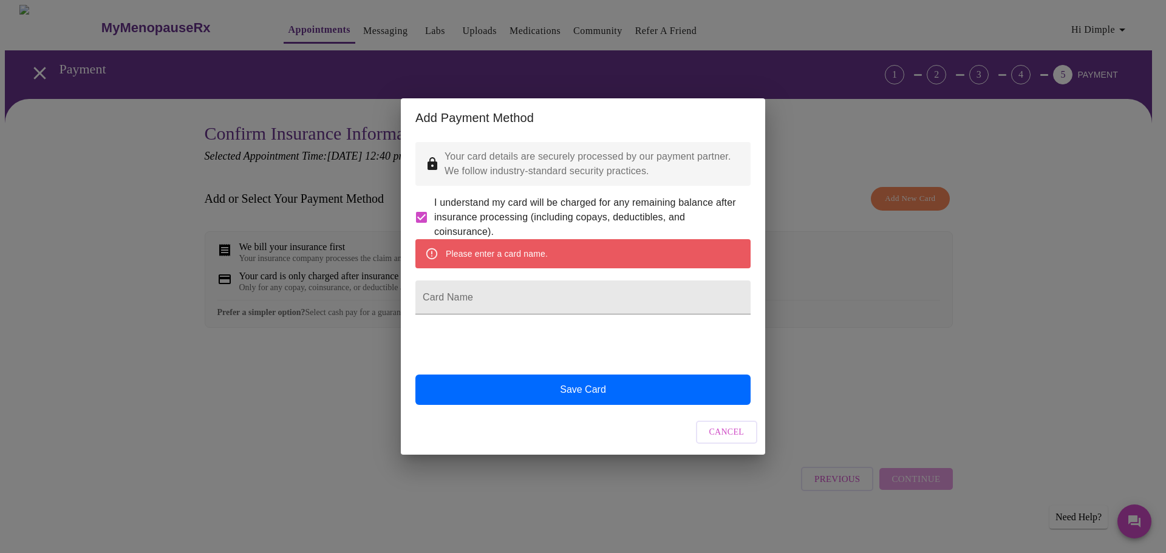
click at [733, 440] on span "Cancel" at bounding box center [726, 432] width 35 height 15
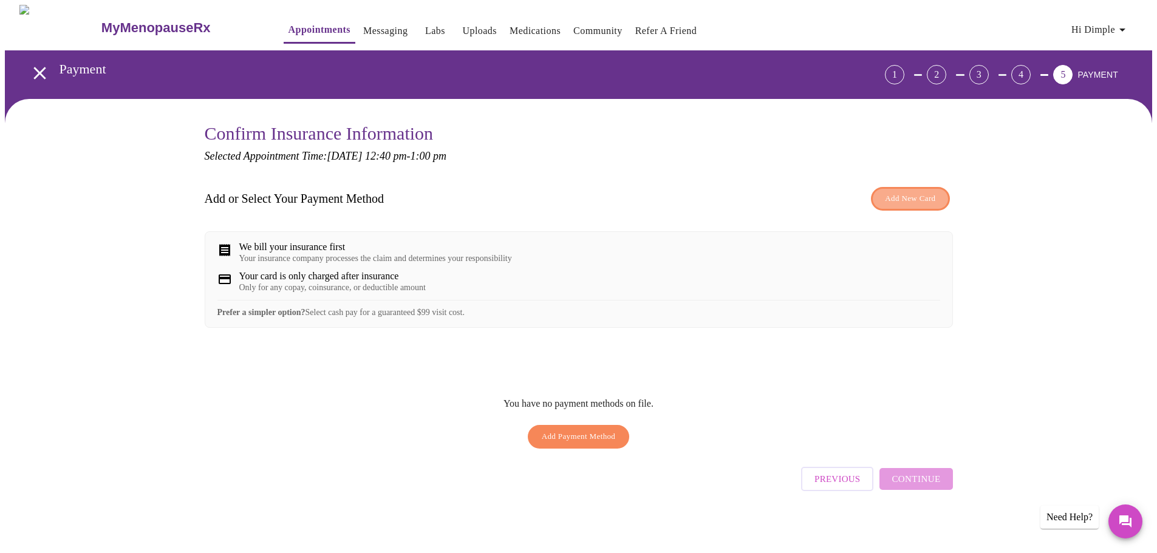
click at [914, 197] on span "Add New Card" at bounding box center [910, 199] width 50 height 14
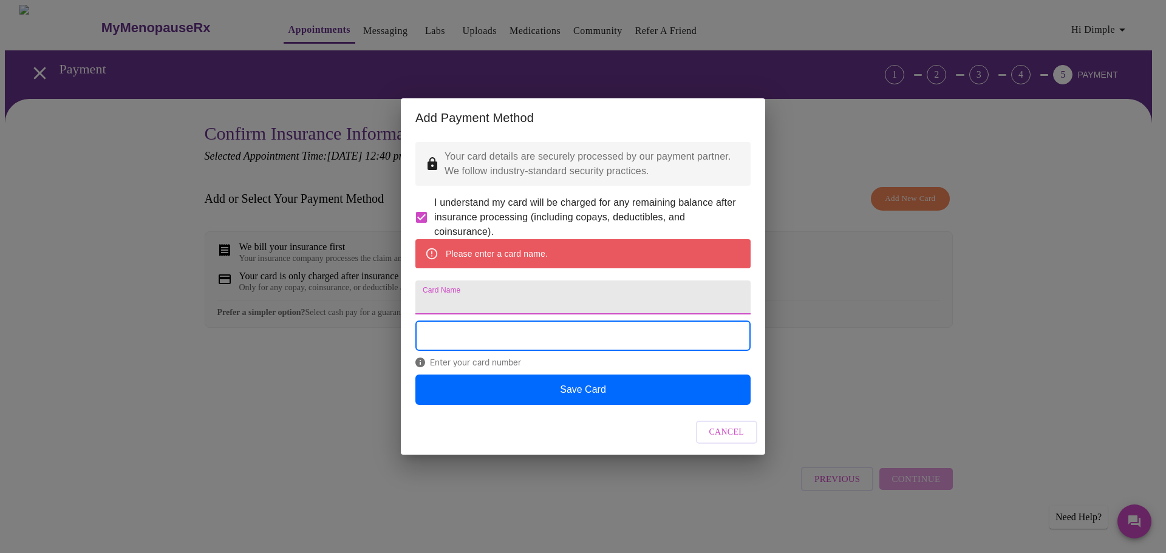
click at [468, 303] on input "Card Name" at bounding box center [582, 298] width 335 height 34
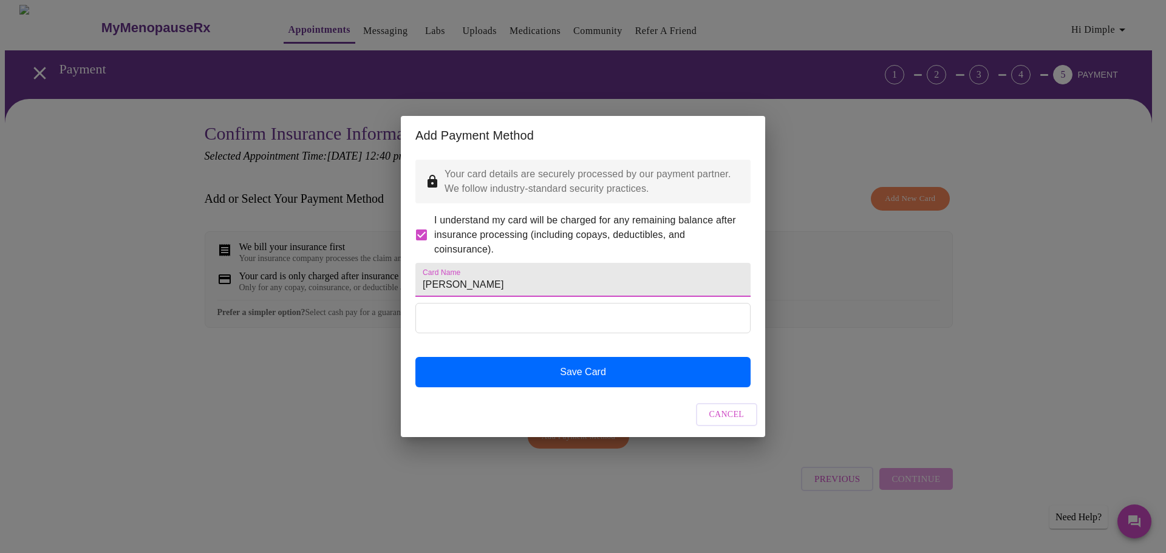
type input "[PERSON_NAME]"
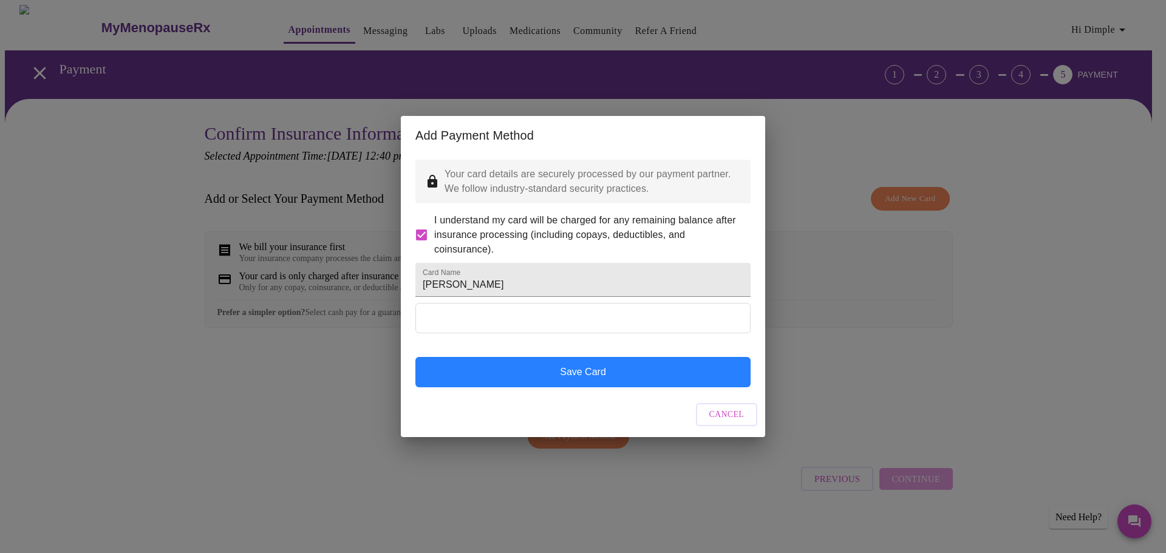
click at [640, 385] on button "Save Card" at bounding box center [582, 372] width 335 height 30
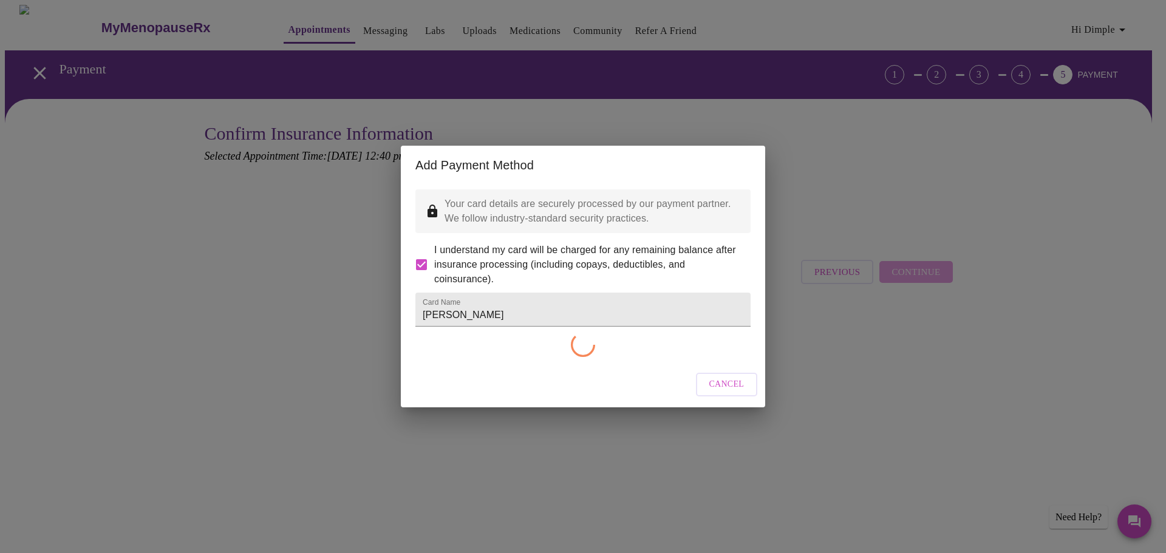
checkbox input "false"
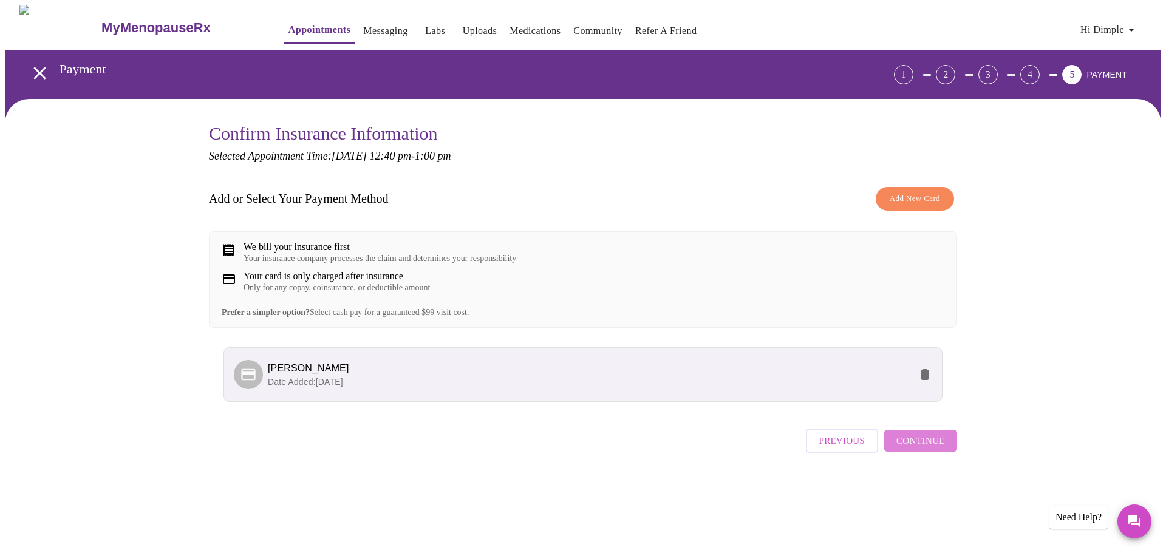
click at [943, 449] on span "Continue" at bounding box center [921, 441] width 49 height 16
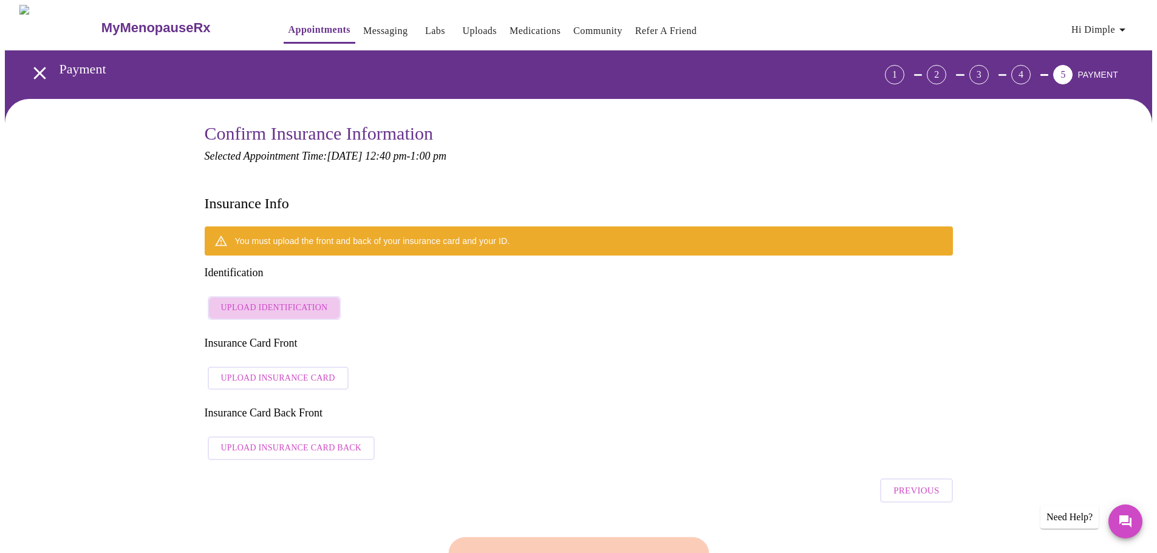
click at [299, 301] on span "Upload Identification" at bounding box center [274, 308] width 107 height 15
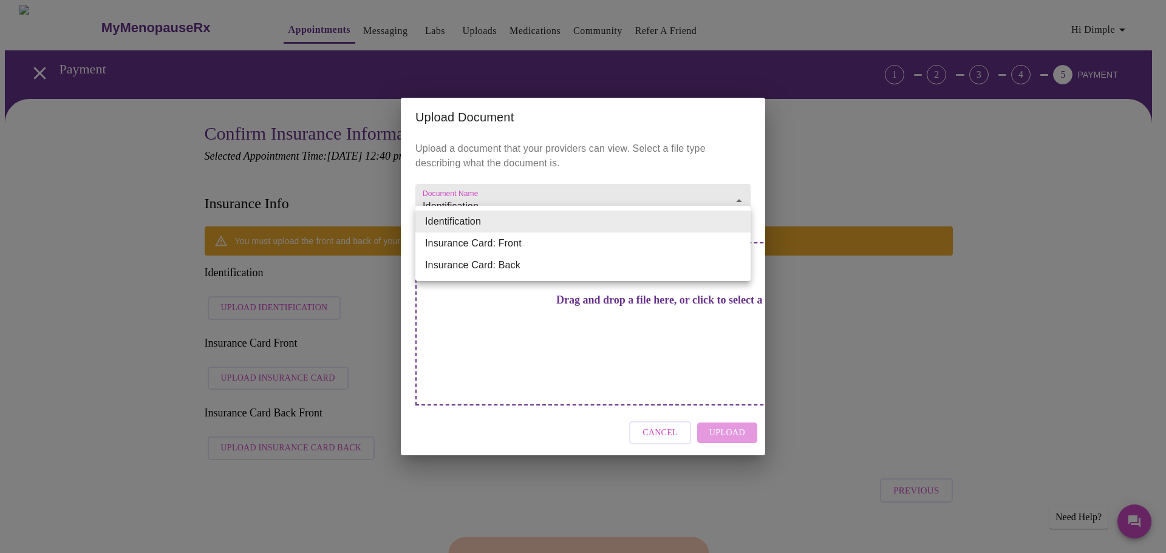
click at [954, 290] on div at bounding box center [583, 276] width 1166 height 553
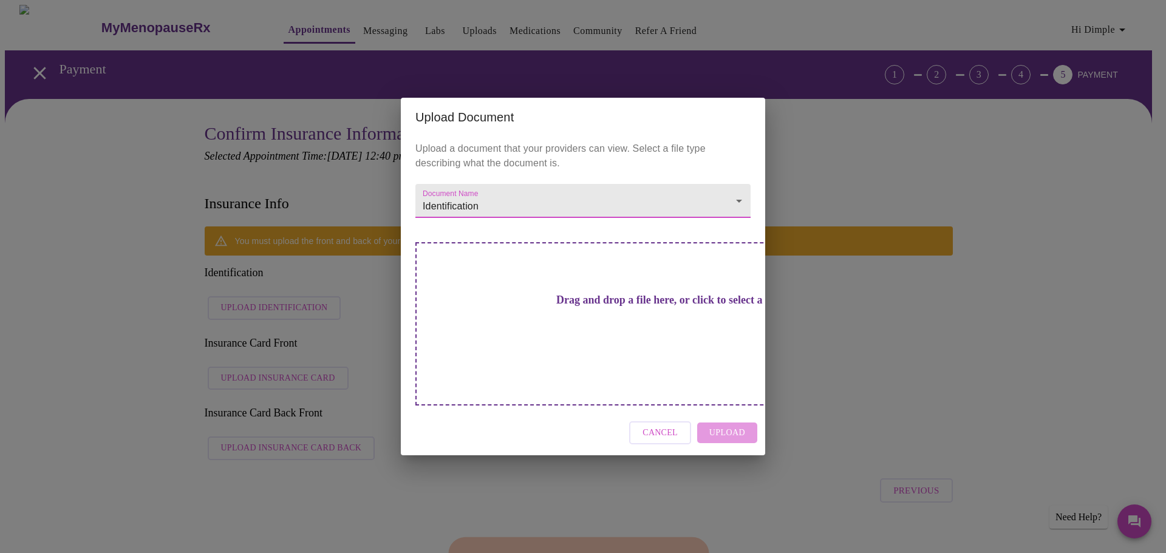
click at [666, 426] on span "Cancel" at bounding box center [660, 433] width 35 height 15
